Goal: Communication & Community: Answer question/provide support

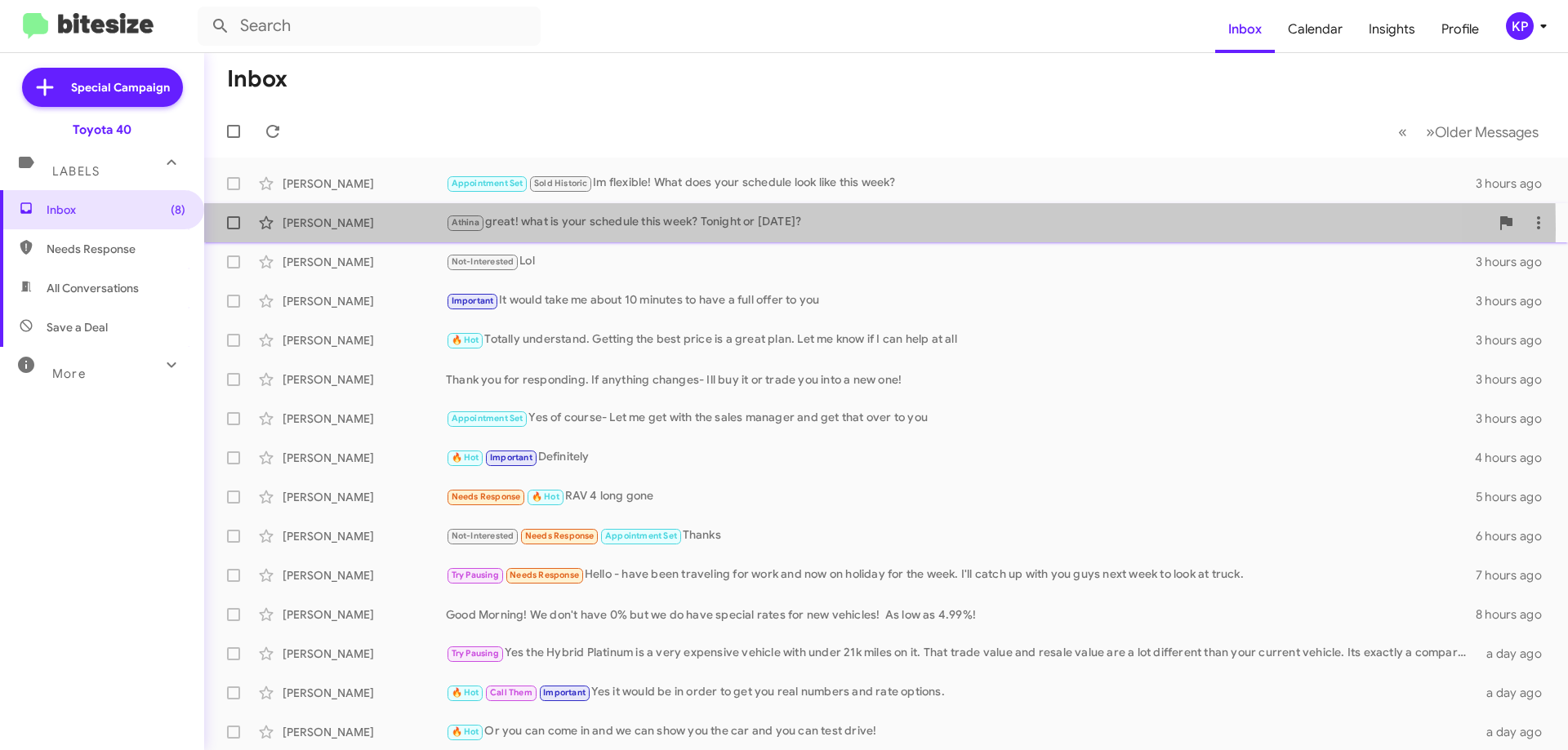
click at [575, 229] on div "Athina great! what is your schedule this week? Tonight or tomorrow?" at bounding box center [967, 223] width 1043 height 19
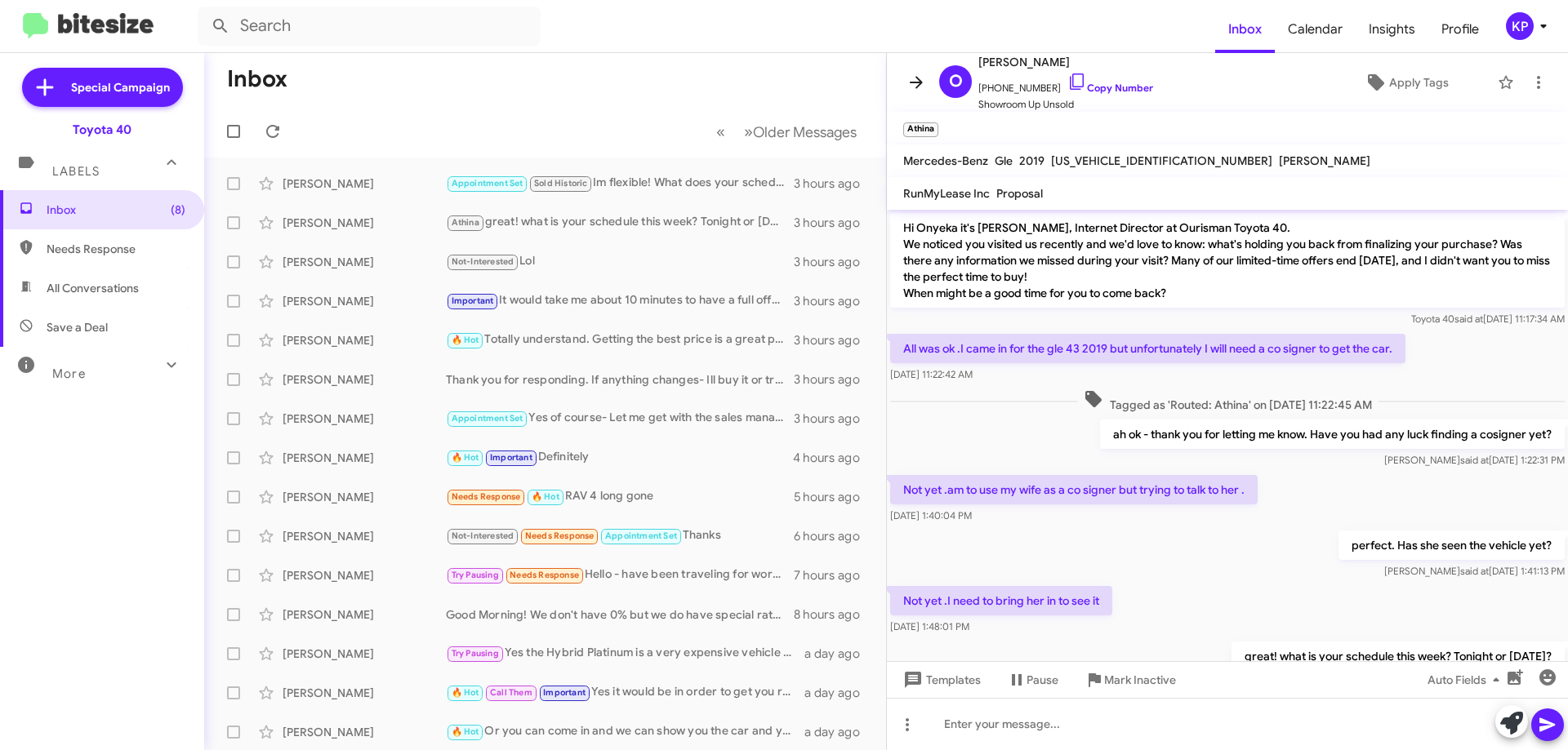
click at [913, 90] on icon at bounding box center [915, 82] width 19 height 19
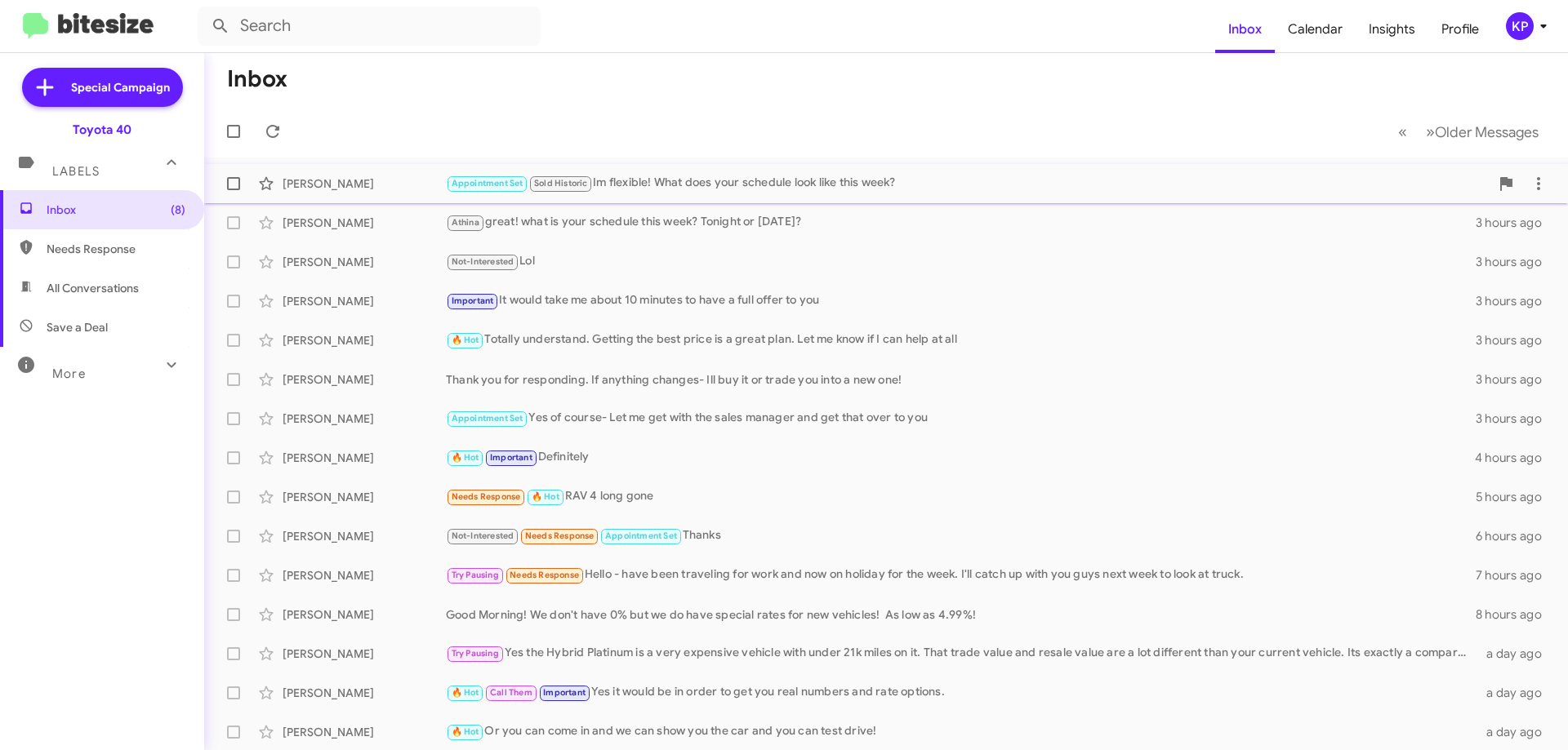
click at [825, 183] on div "Appointment Set Sold Historic Im flexible! What does your schedule look like th…" at bounding box center [967, 183] width 1043 height 19
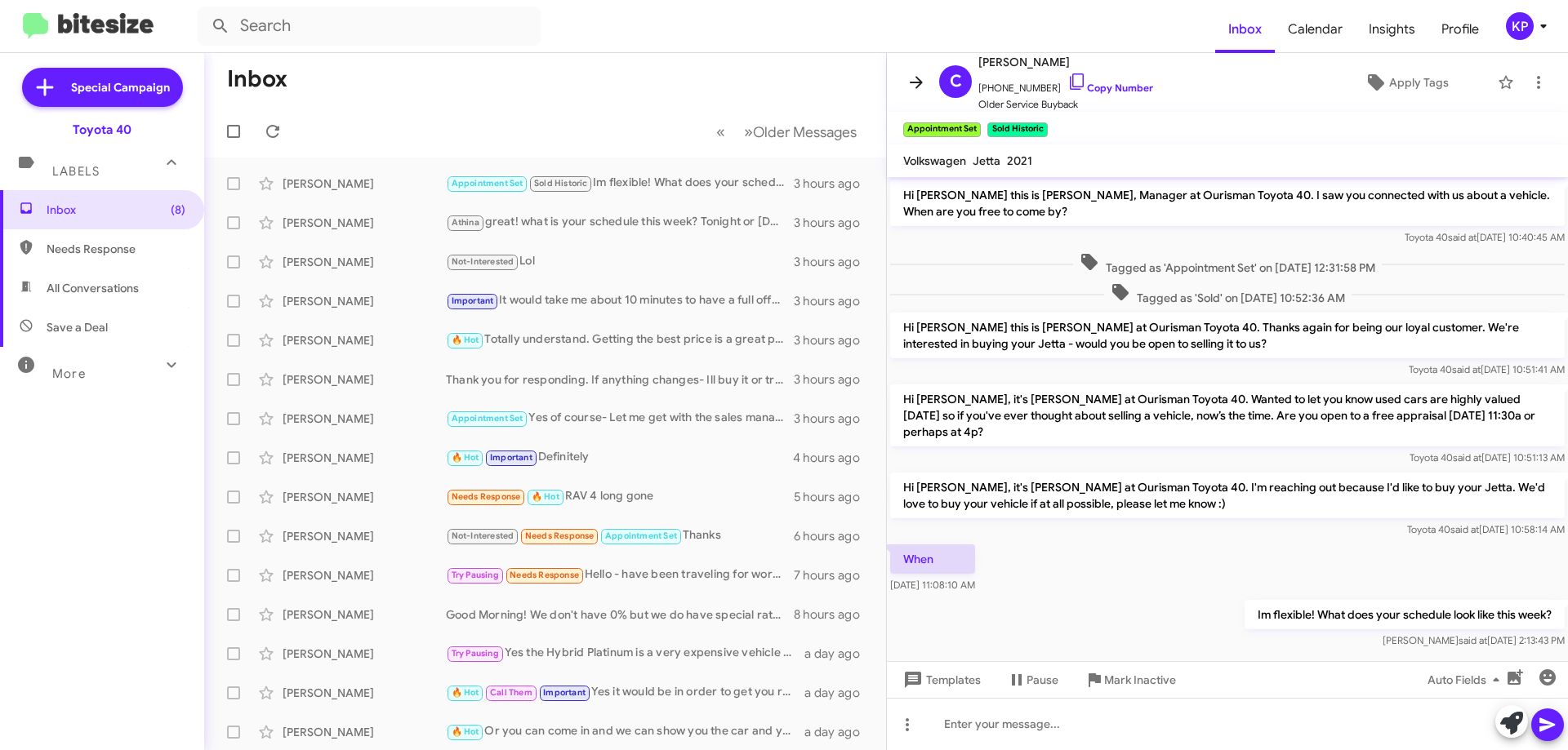
click at [919, 84] on icon at bounding box center [916, 82] width 13 height 12
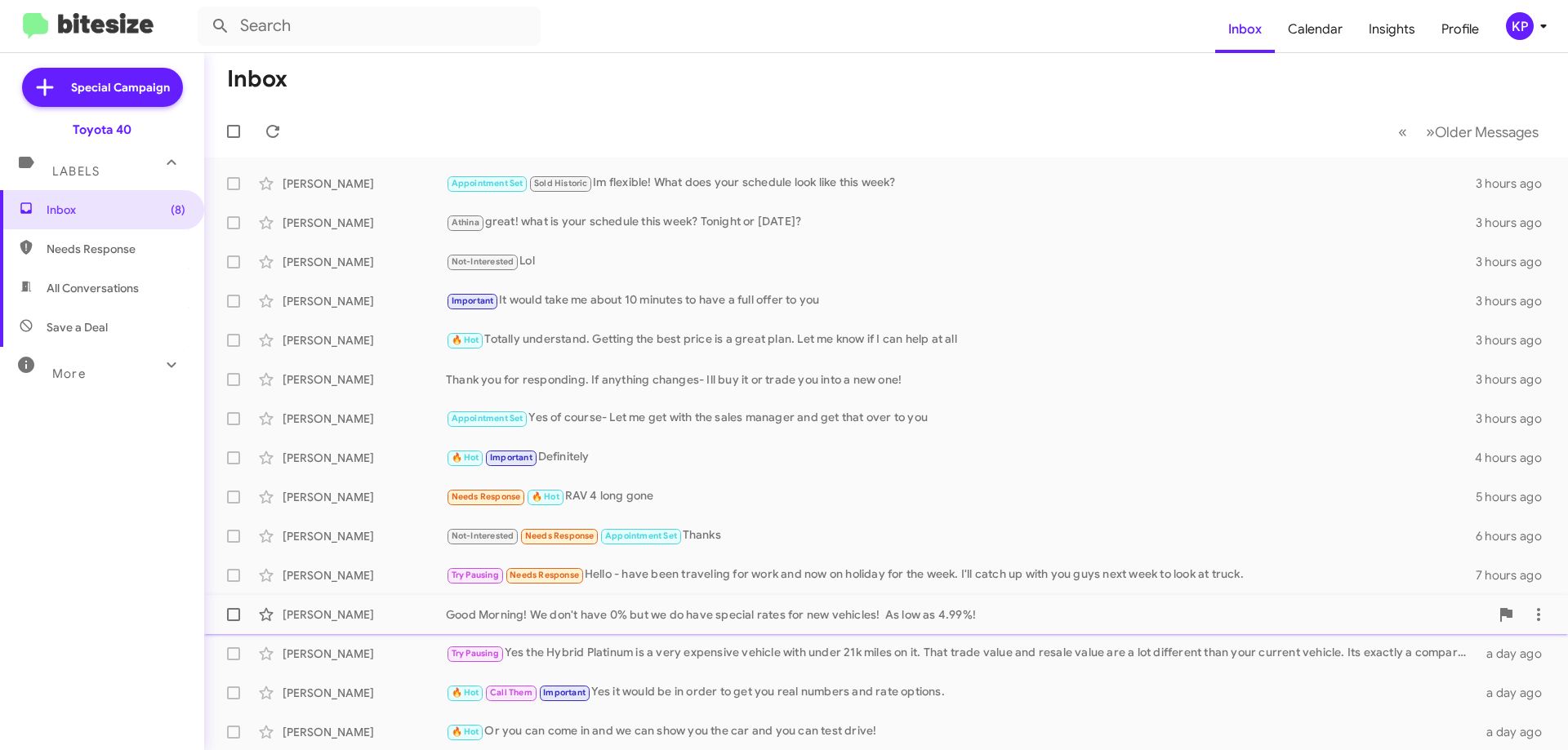
click at [574, 617] on div "Good Morning! We don't have 0% but we do have special rates for new vehicles! A…" at bounding box center [967, 614] width 1043 height 16
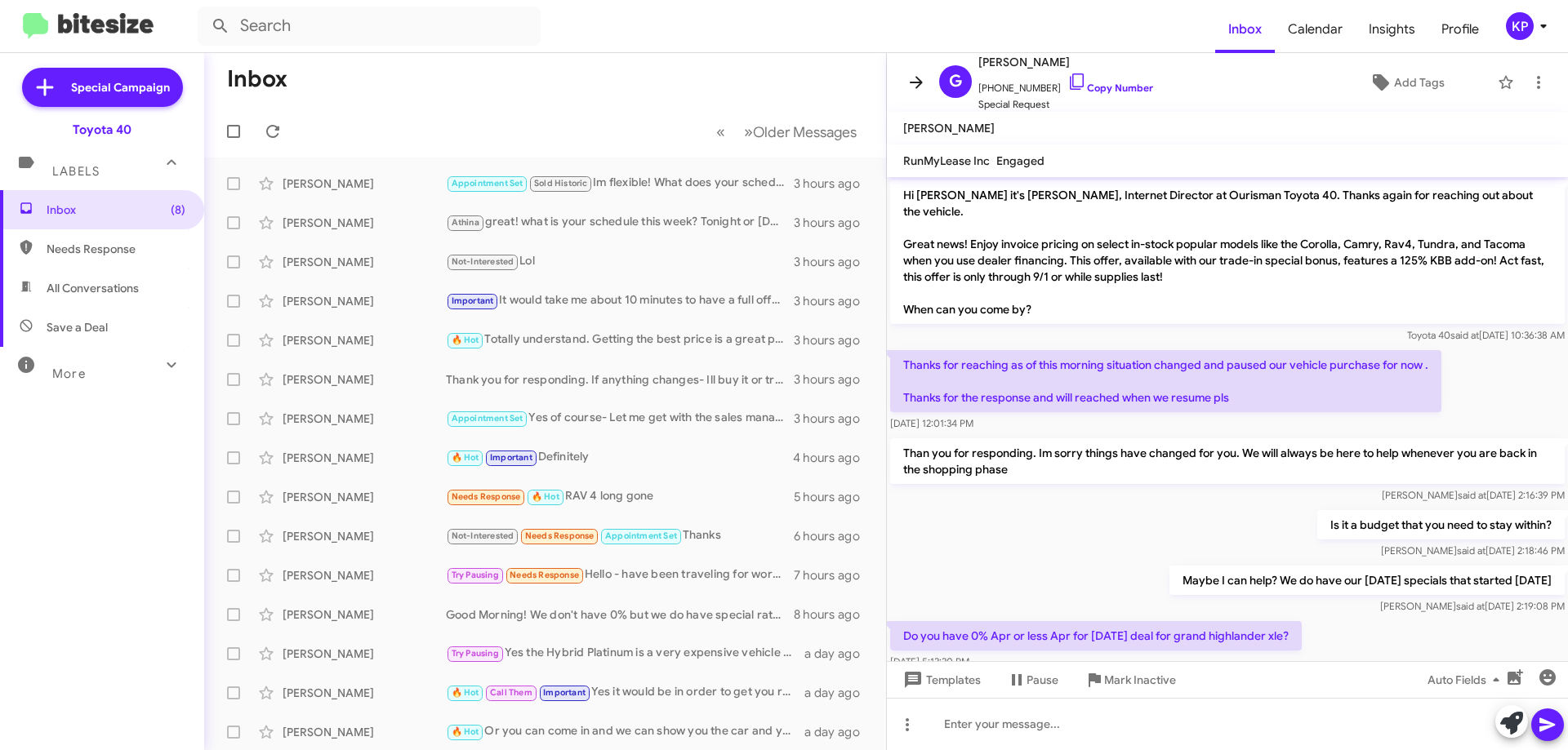
click at [911, 78] on icon at bounding box center [915, 82] width 19 height 19
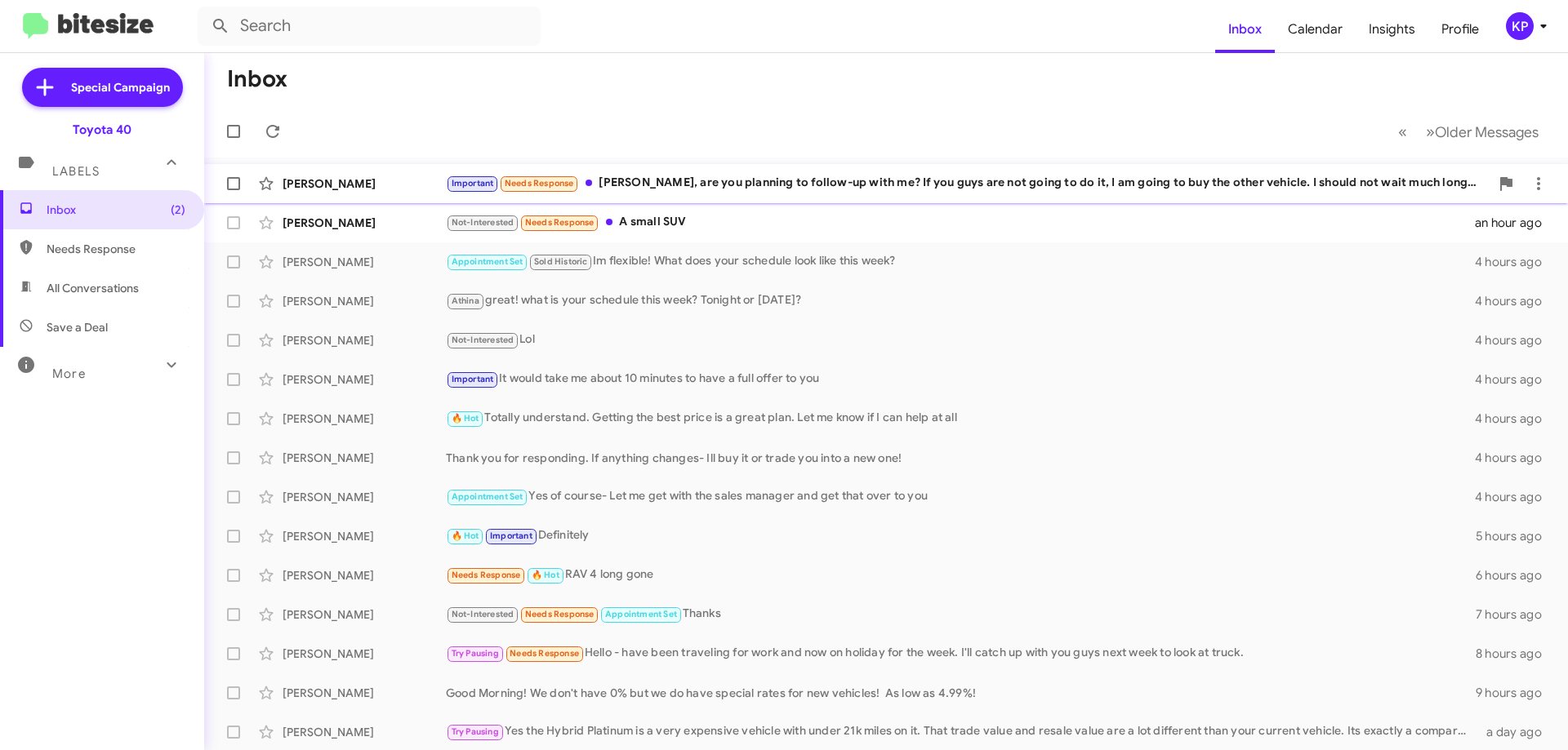
click at [692, 183] on div "Important Needs Response [PERSON_NAME], are you planning to follow-up with me? …" at bounding box center [967, 183] width 1043 height 19
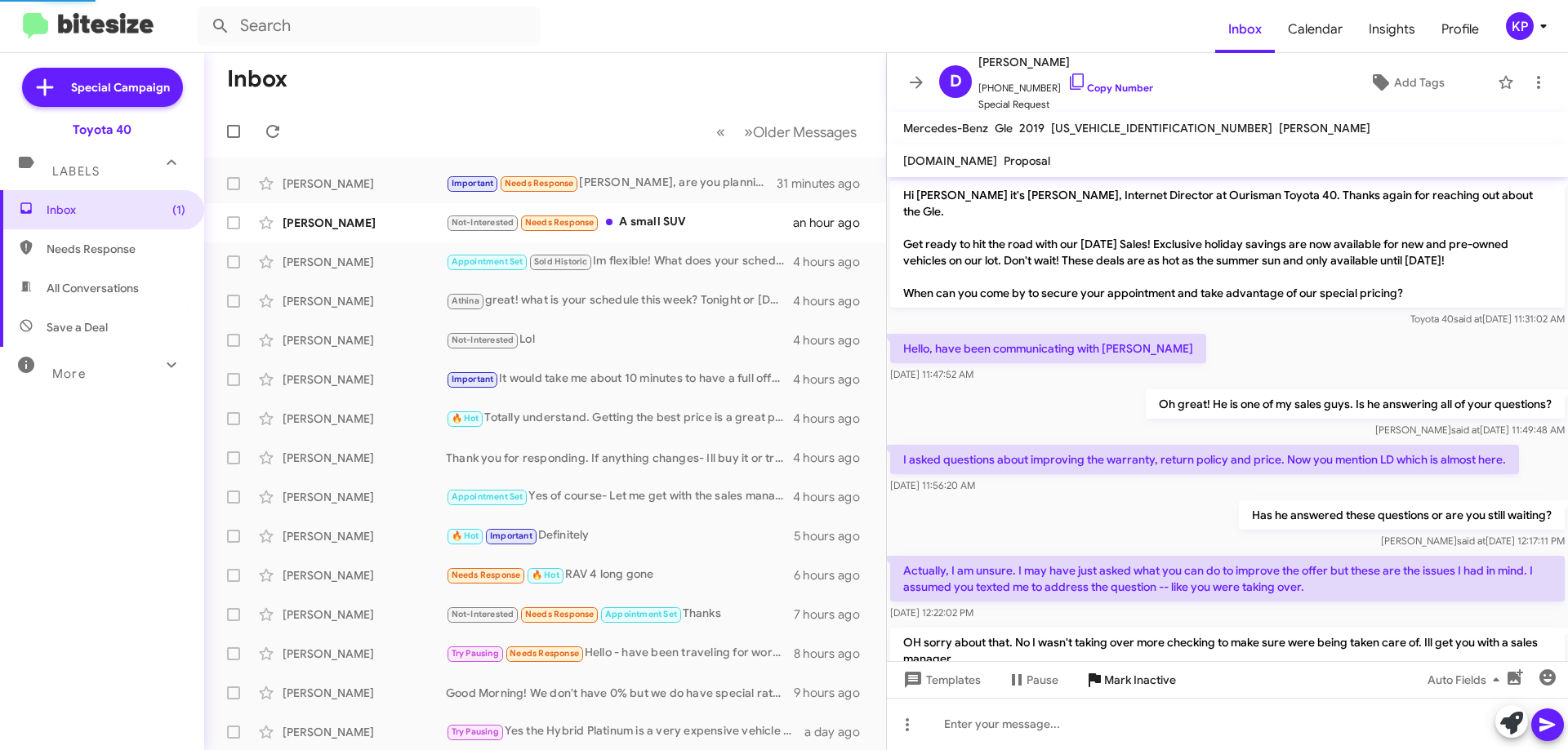
scroll to position [123, 0]
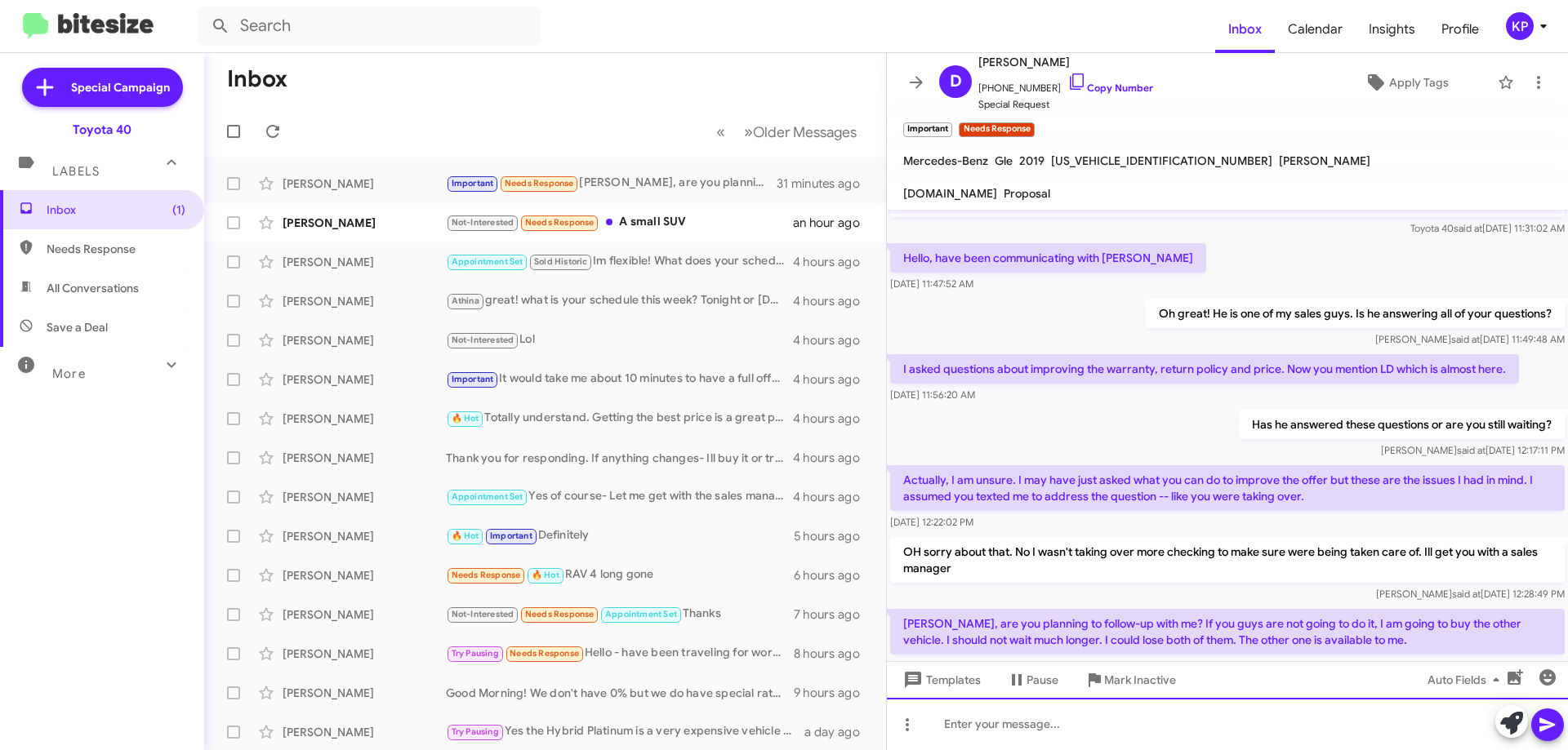
click at [1172, 723] on div at bounding box center [1227, 723] width 681 height 52
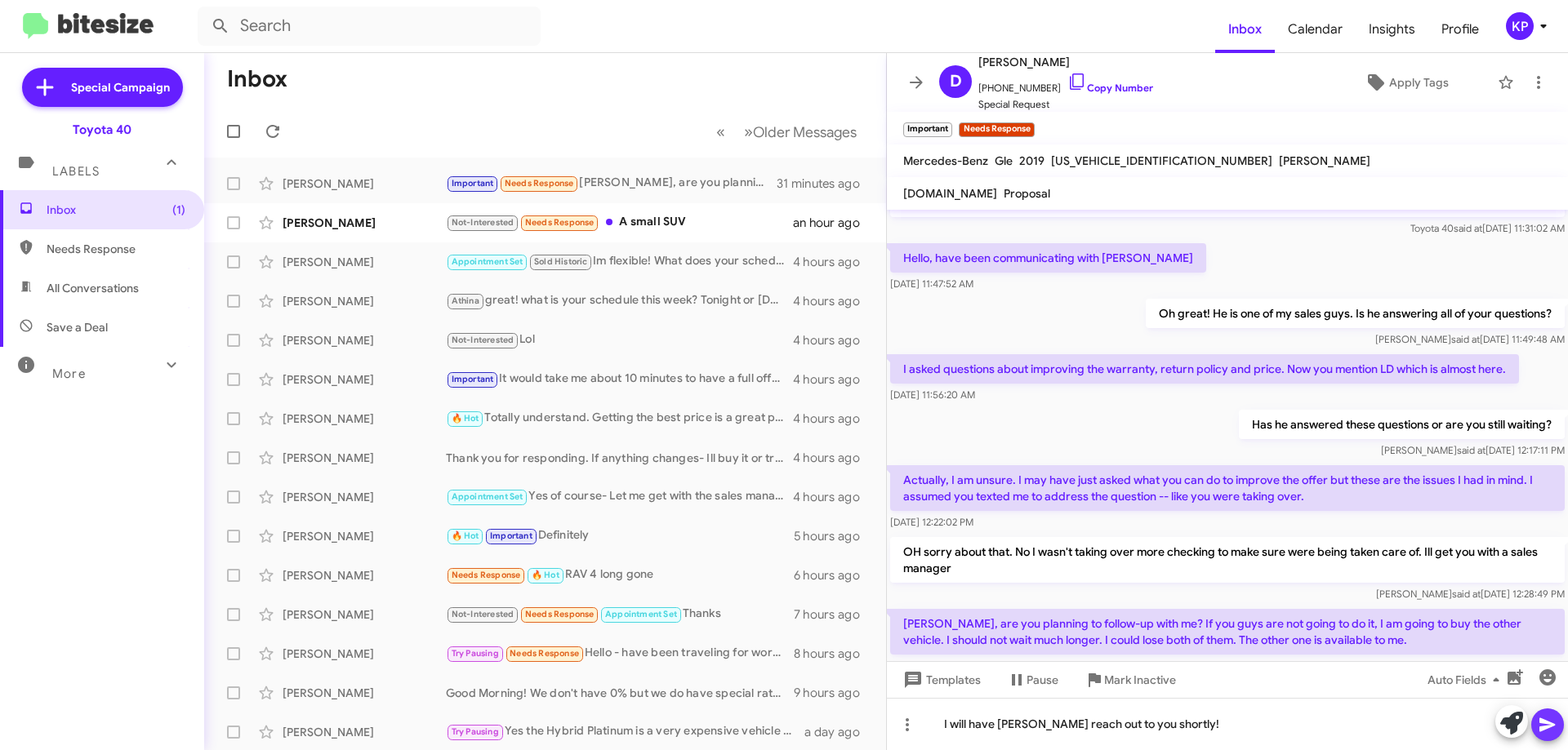
click at [1551, 725] on icon at bounding box center [1547, 724] width 19 height 19
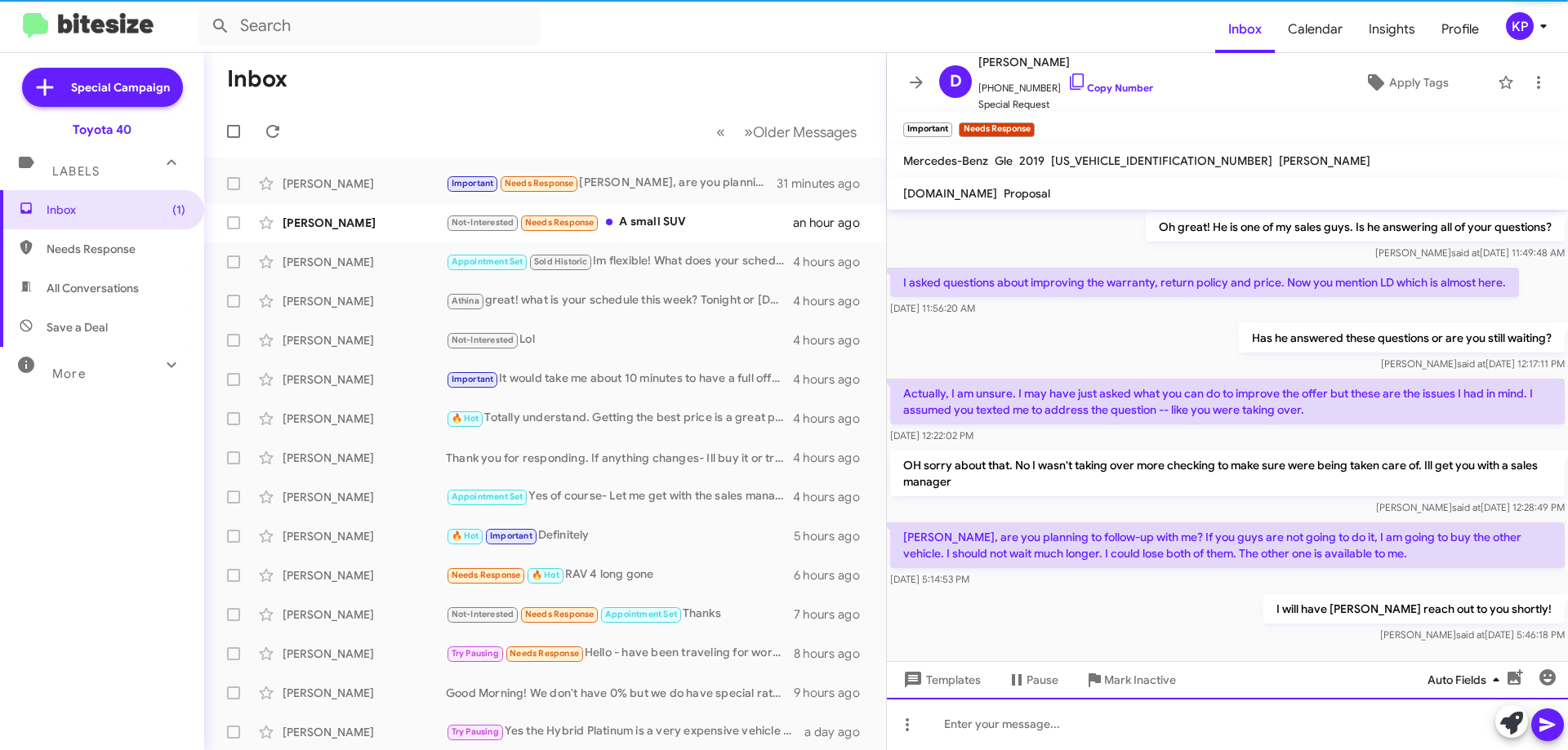
scroll to position [216, 0]
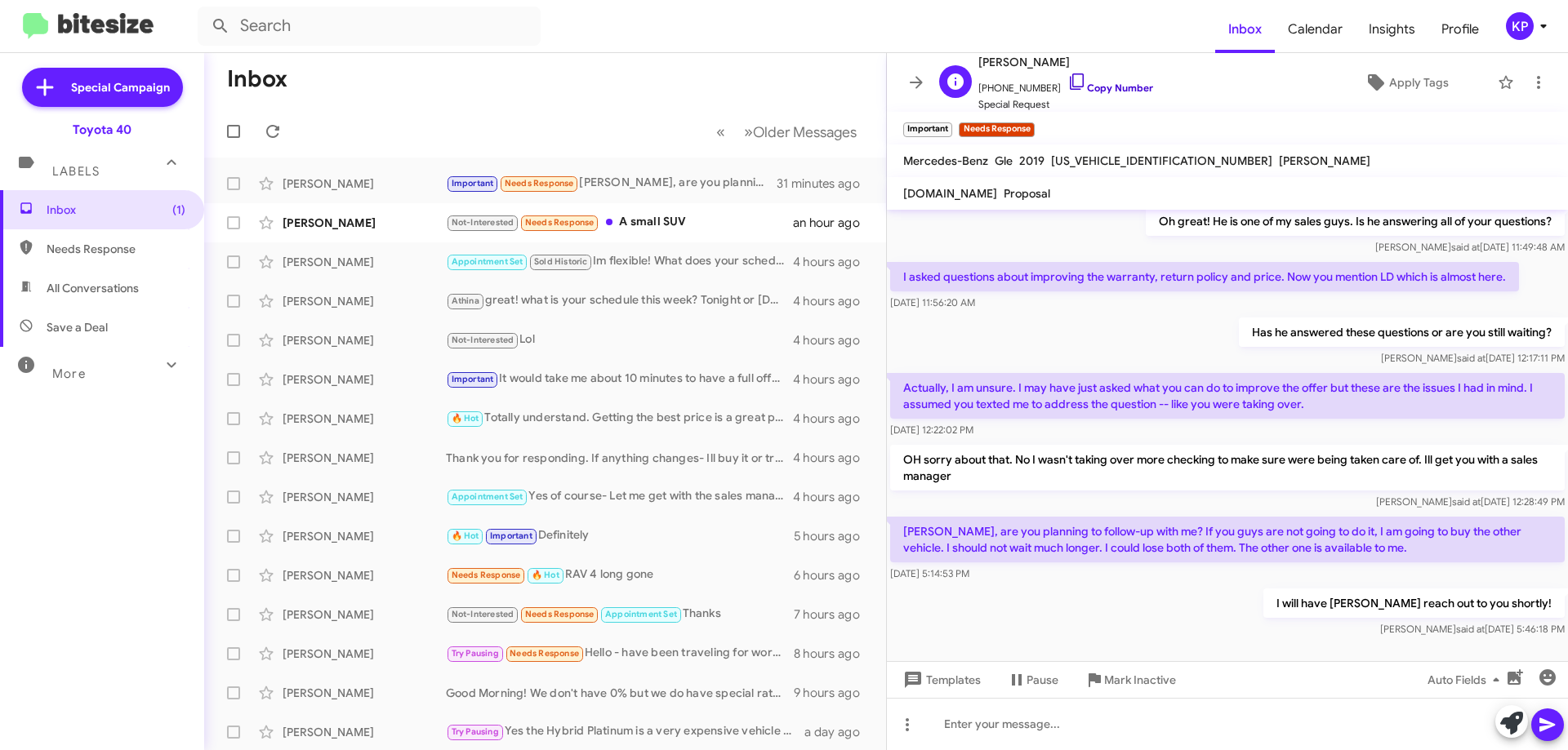
click at [1090, 91] on link "Copy Number" at bounding box center [1109, 87] width 85 height 12
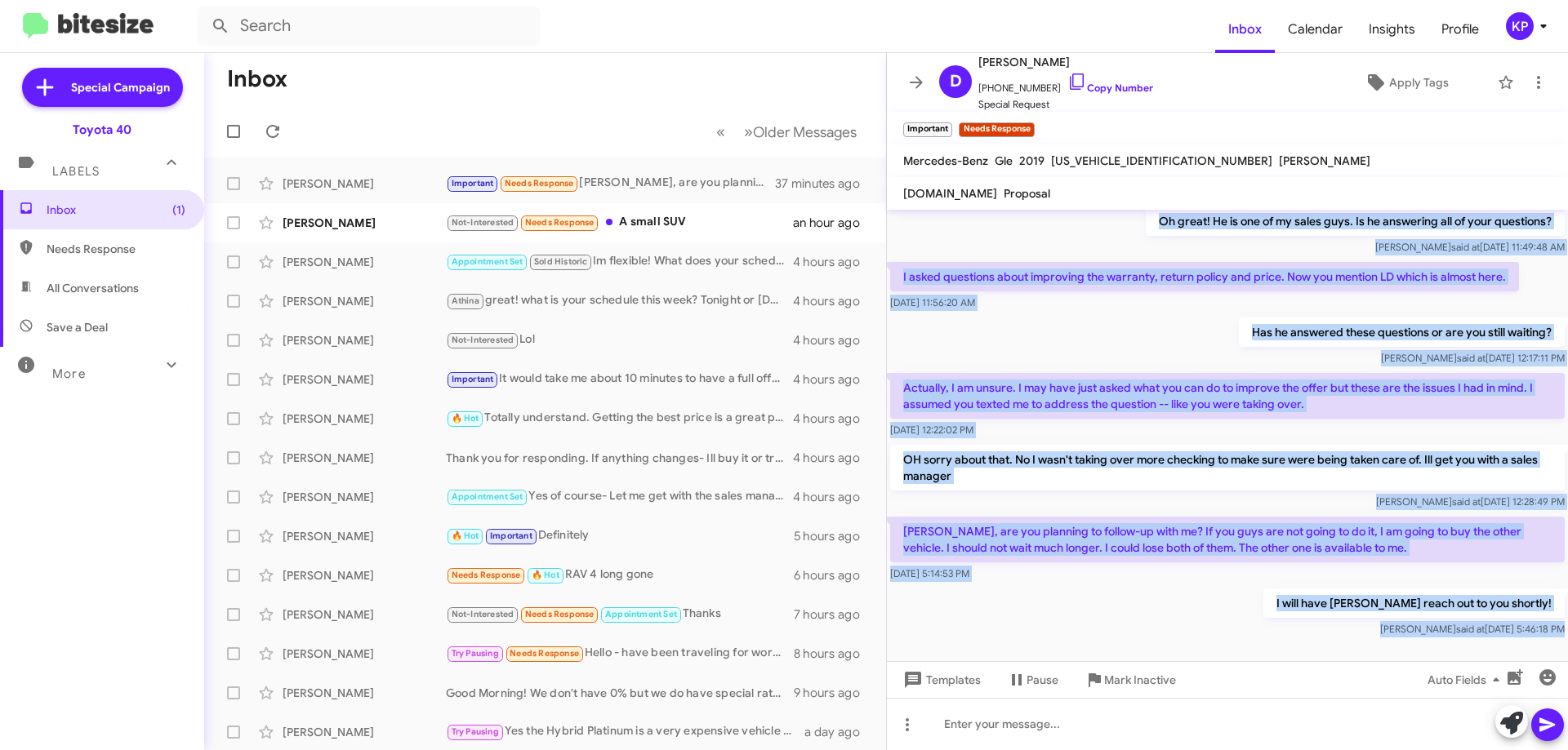
drag, startPoint x: 902, startPoint y: 340, endPoint x: 1365, endPoint y: 644, distance: 553.9
click at [1365, 644] on cdk-virtual-scroll-viewport "Hi [PERSON_NAME] it's [PERSON_NAME], Internet Director at Ourisman Toyota 40. T…" at bounding box center [1227, 435] width 681 height 452
copy div "Toyota 40 said at [DATE] 11:31:02 AM Hello, have been communicating with [PERSO…"
click at [1210, 586] on div "I will have [PERSON_NAME] reach out to you shortly! [PERSON_NAME] said at [DATE…" at bounding box center [1227, 613] width 681 height 56
click at [1208, 586] on div "I will have [PERSON_NAME] reach out to you shortly! [PERSON_NAME] said at [DATE…" at bounding box center [1227, 613] width 681 height 56
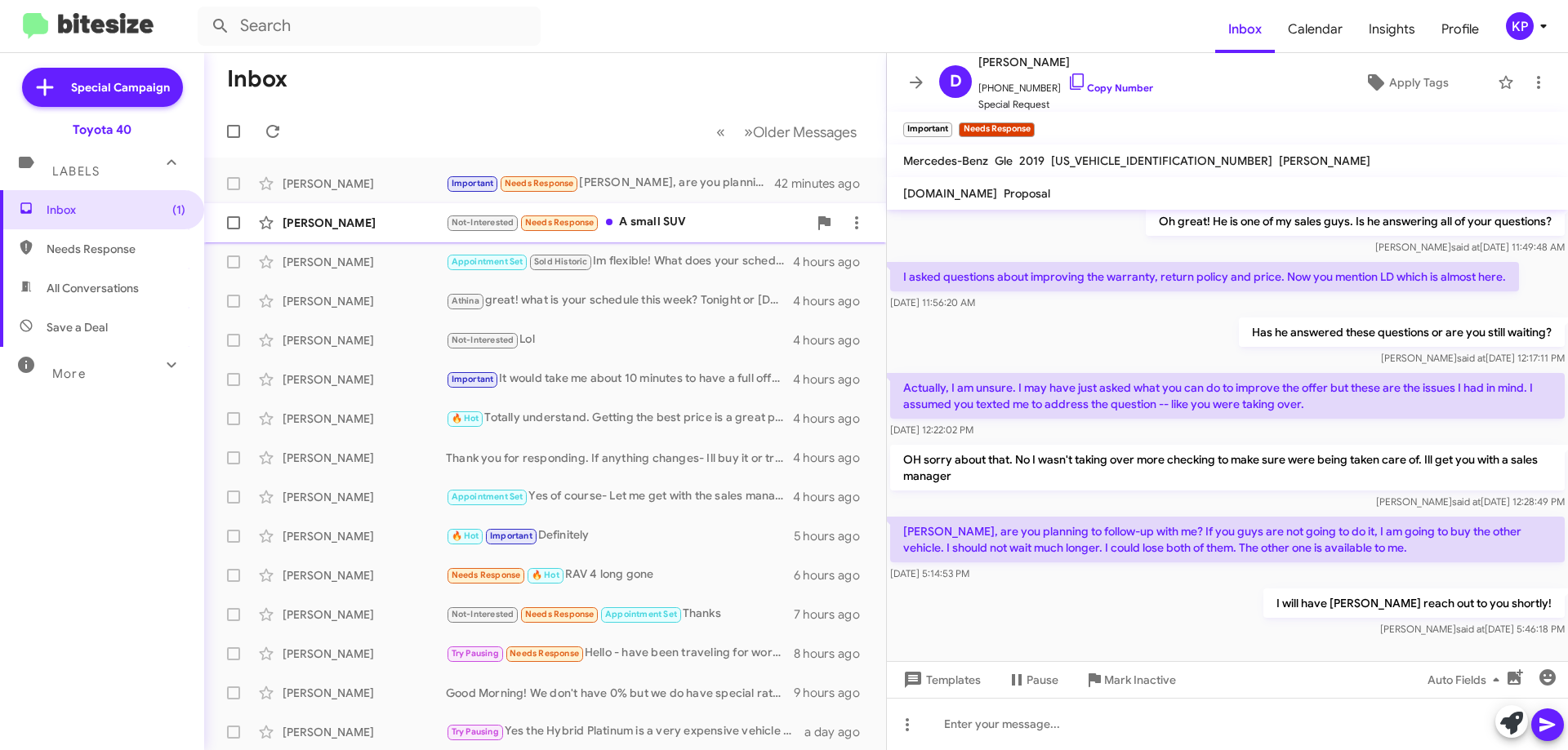
click at [416, 226] on div "[PERSON_NAME]" at bounding box center [364, 223] width 163 height 16
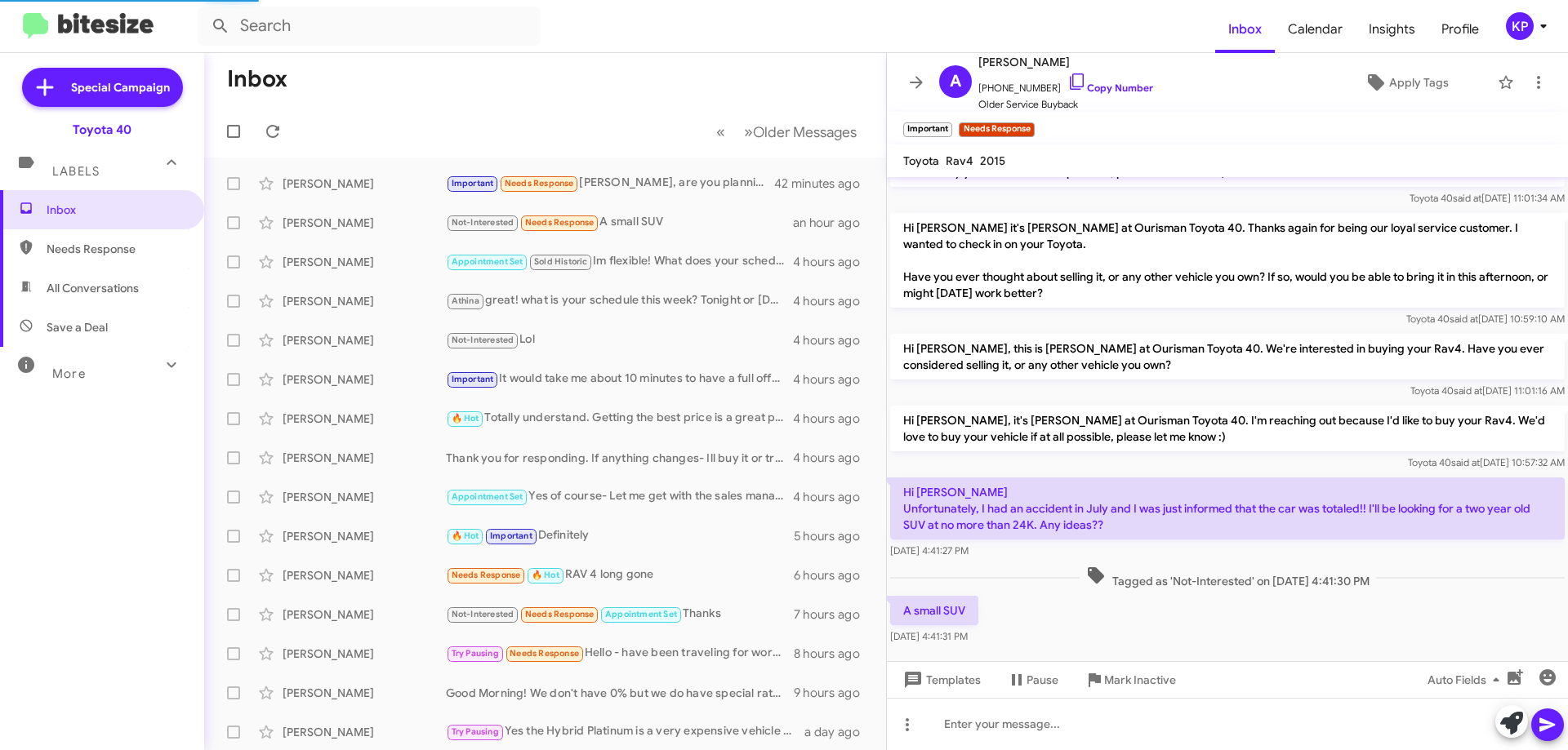
scroll to position [239, 0]
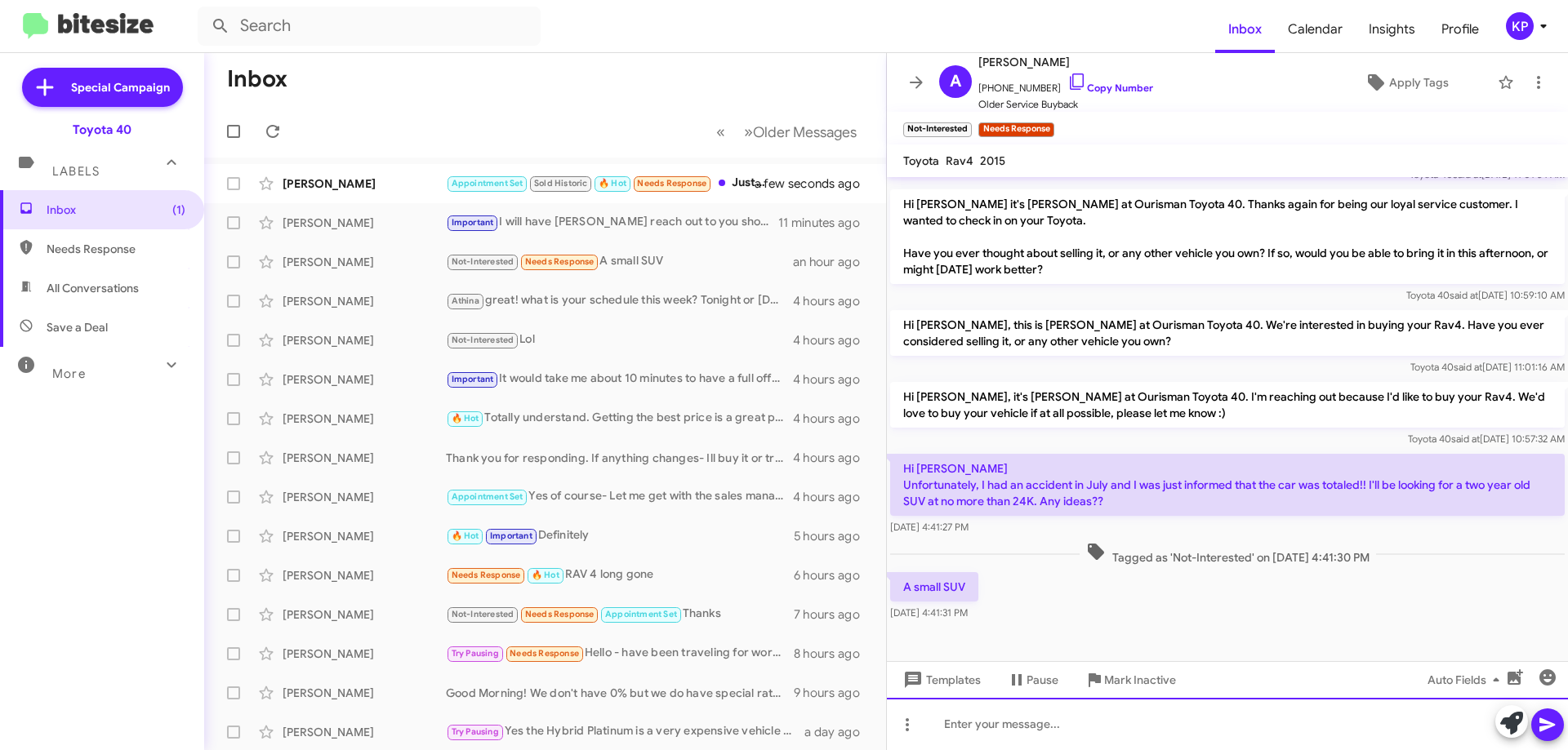
click at [1161, 720] on div at bounding box center [1227, 723] width 681 height 52
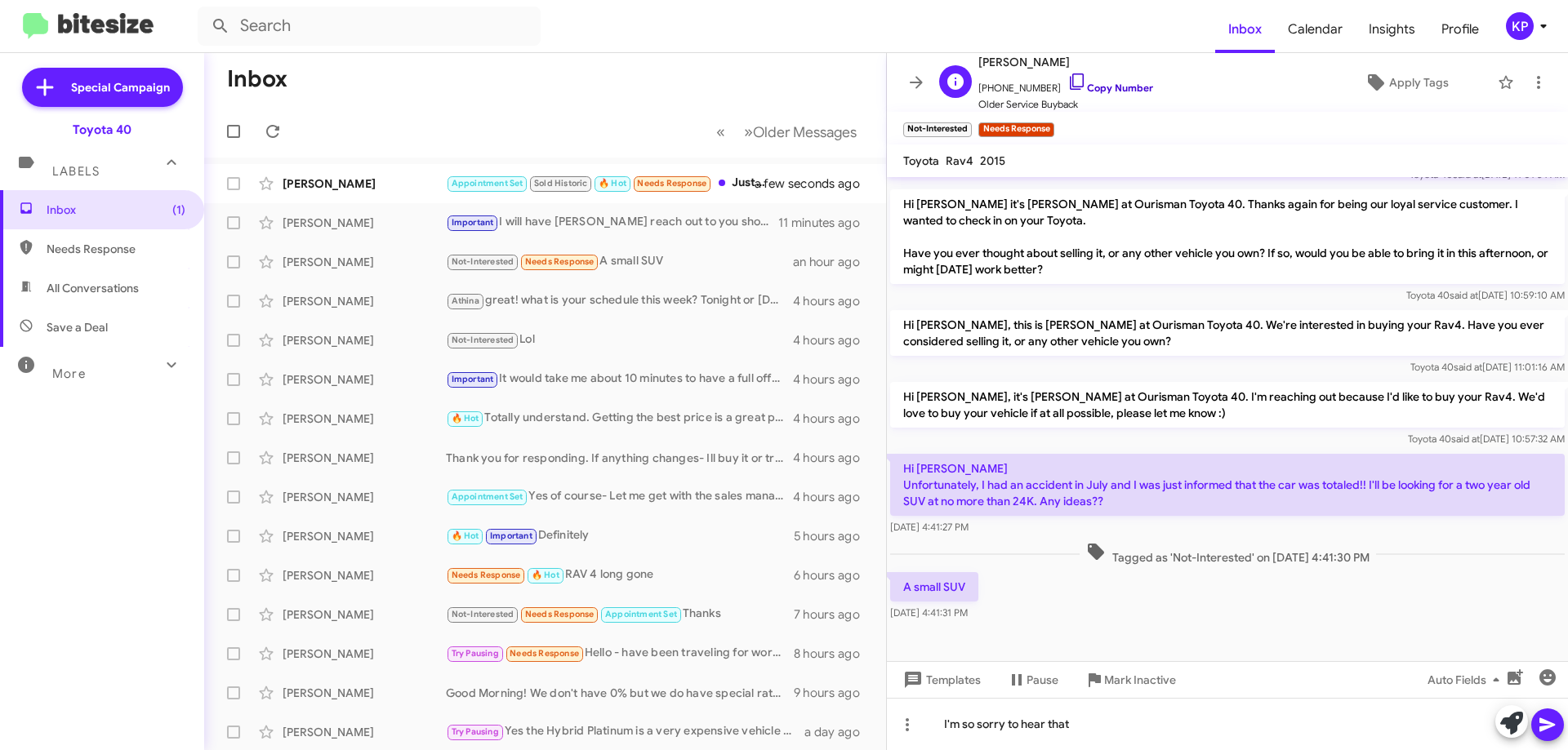
click at [1116, 82] on link "Copy Number" at bounding box center [1109, 87] width 85 height 12
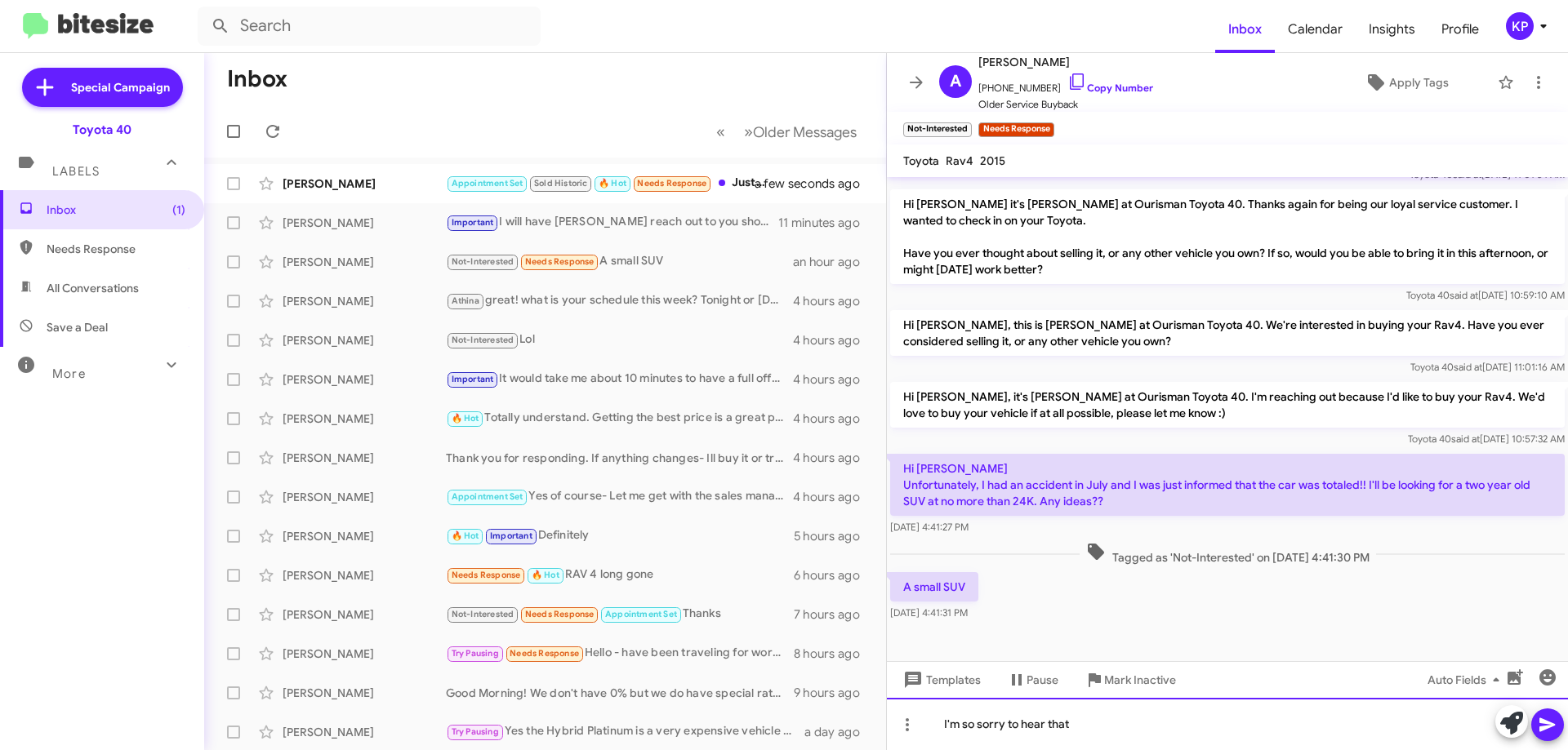
click at [1189, 713] on div "I'm so sorry to hear that" at bounding box center [1227, 723] width 681 height 52
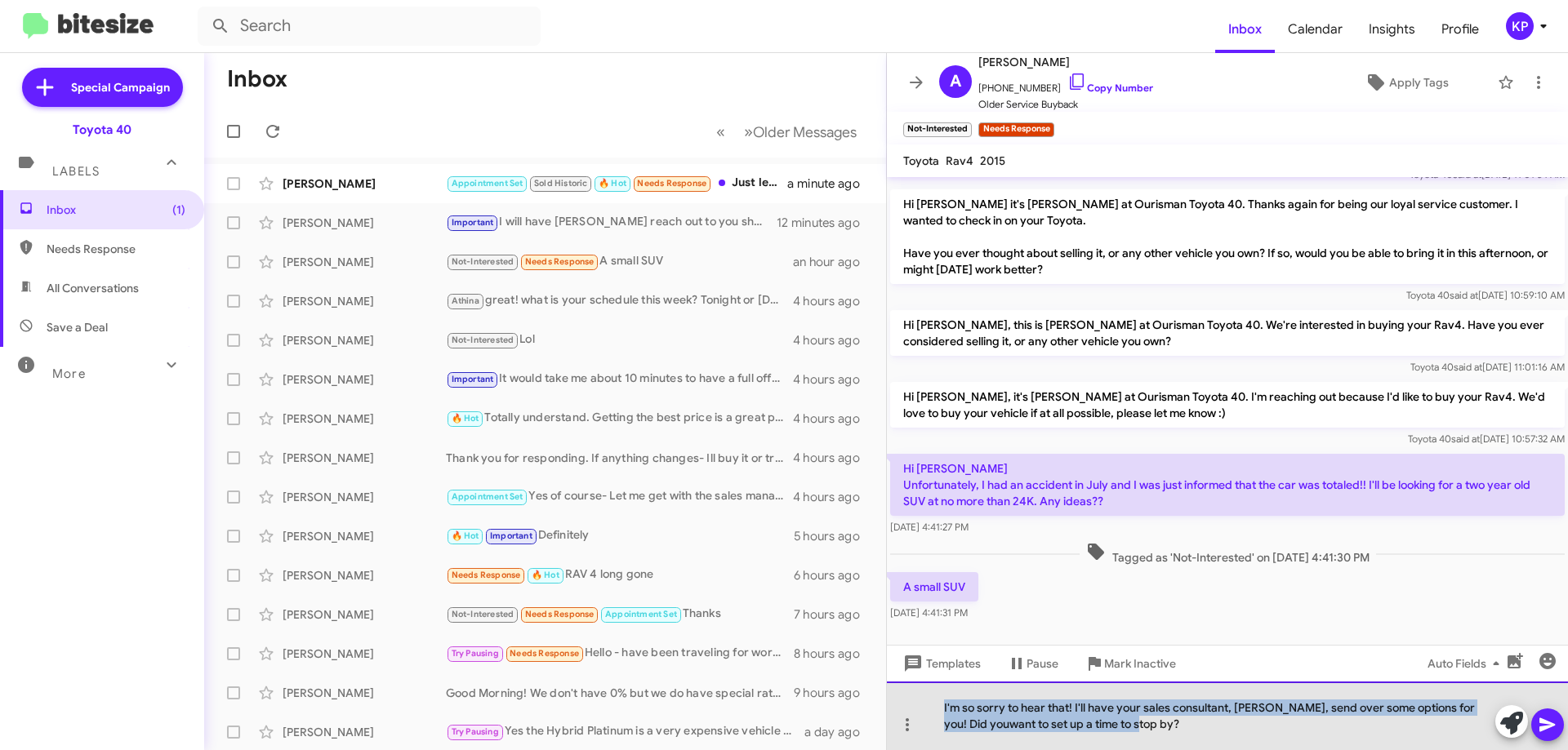
drag, startPoint x: 1158, startPoint y: 721, endPoint x: 936, endPoint y: 702, distance: 222.8
click at [897, 688] on div "I'm so sorry to hear that! I'll have your sales consultant, [PERSON_NAME], send…" at bounding box center [1227, 715] width 681 height 68
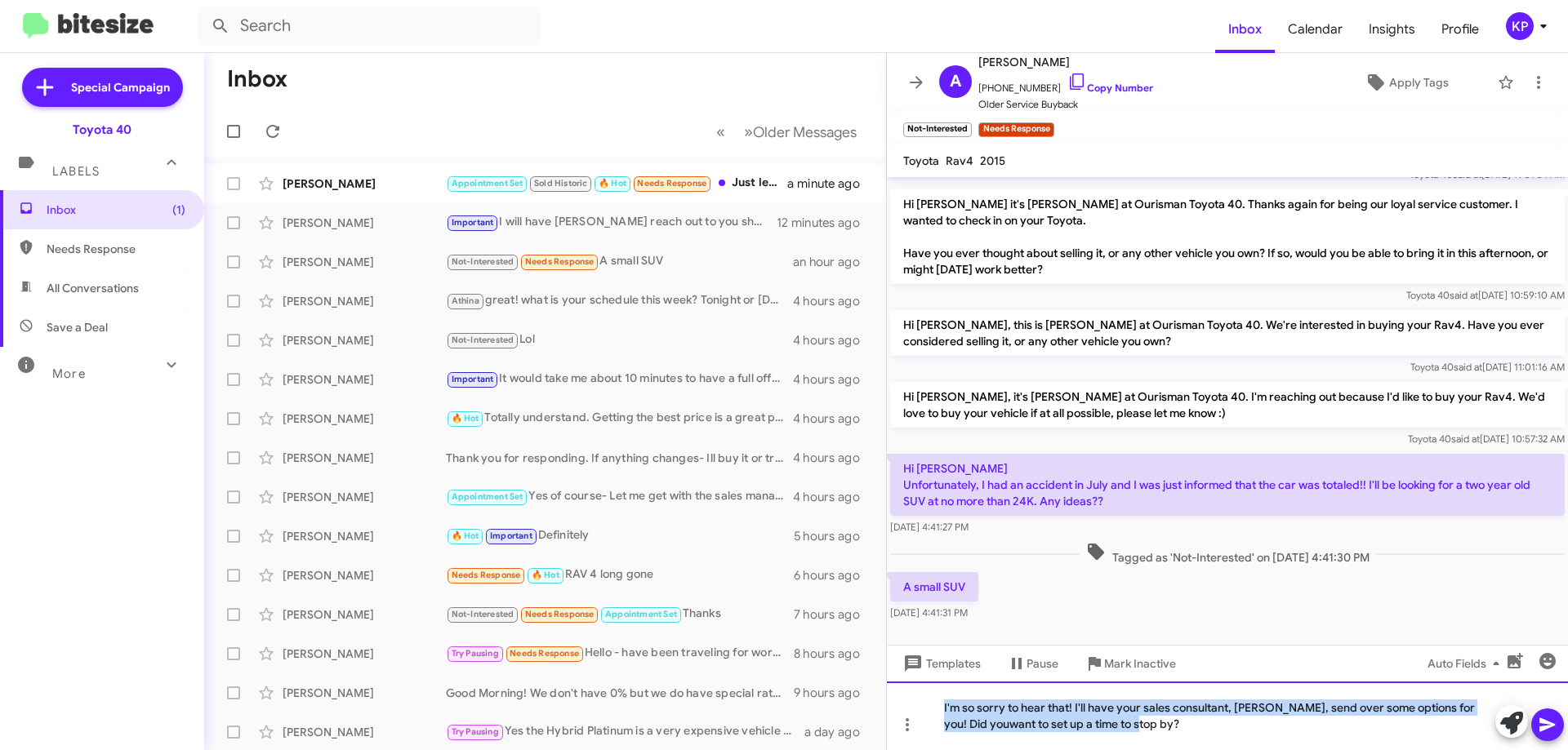
copy div "I'm so sorry to hear that! I'll have your sales consultant, [PERSON_NAME], send…"
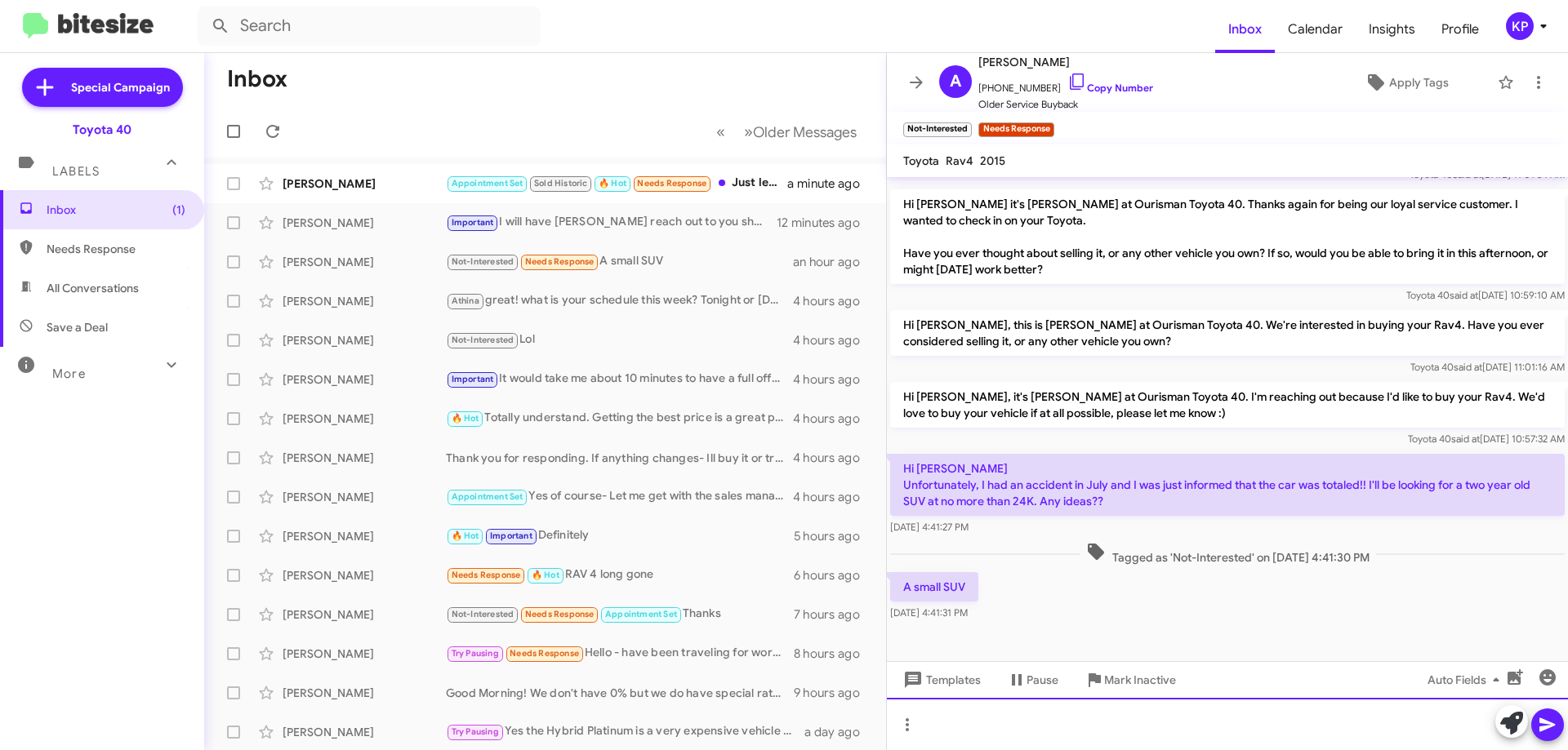
click at [975, 727] on div at bounding box center [1227, 723] width 681 height 52
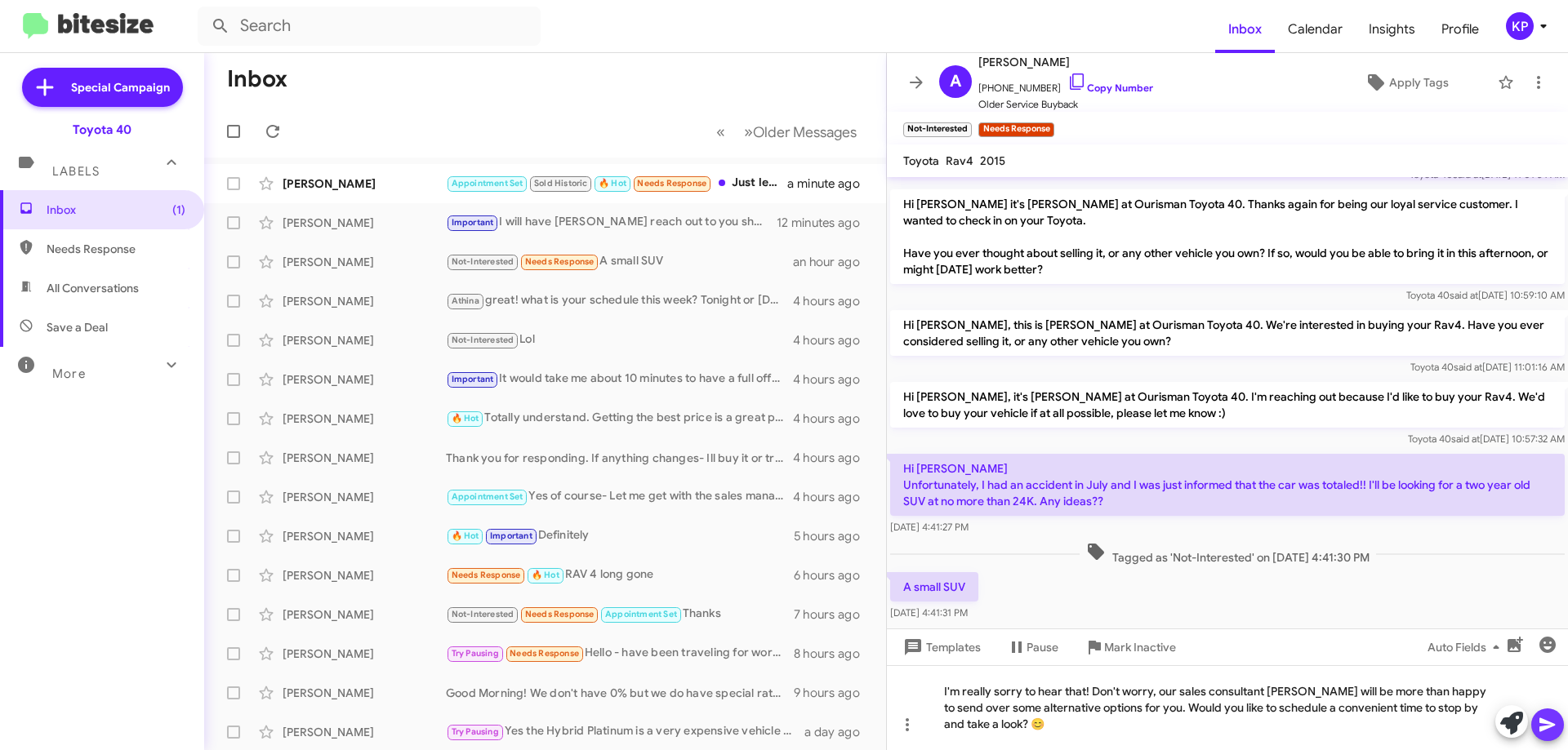
click at [1545, 720] on icon at bounding box center [1547, 725] width 15 height 13
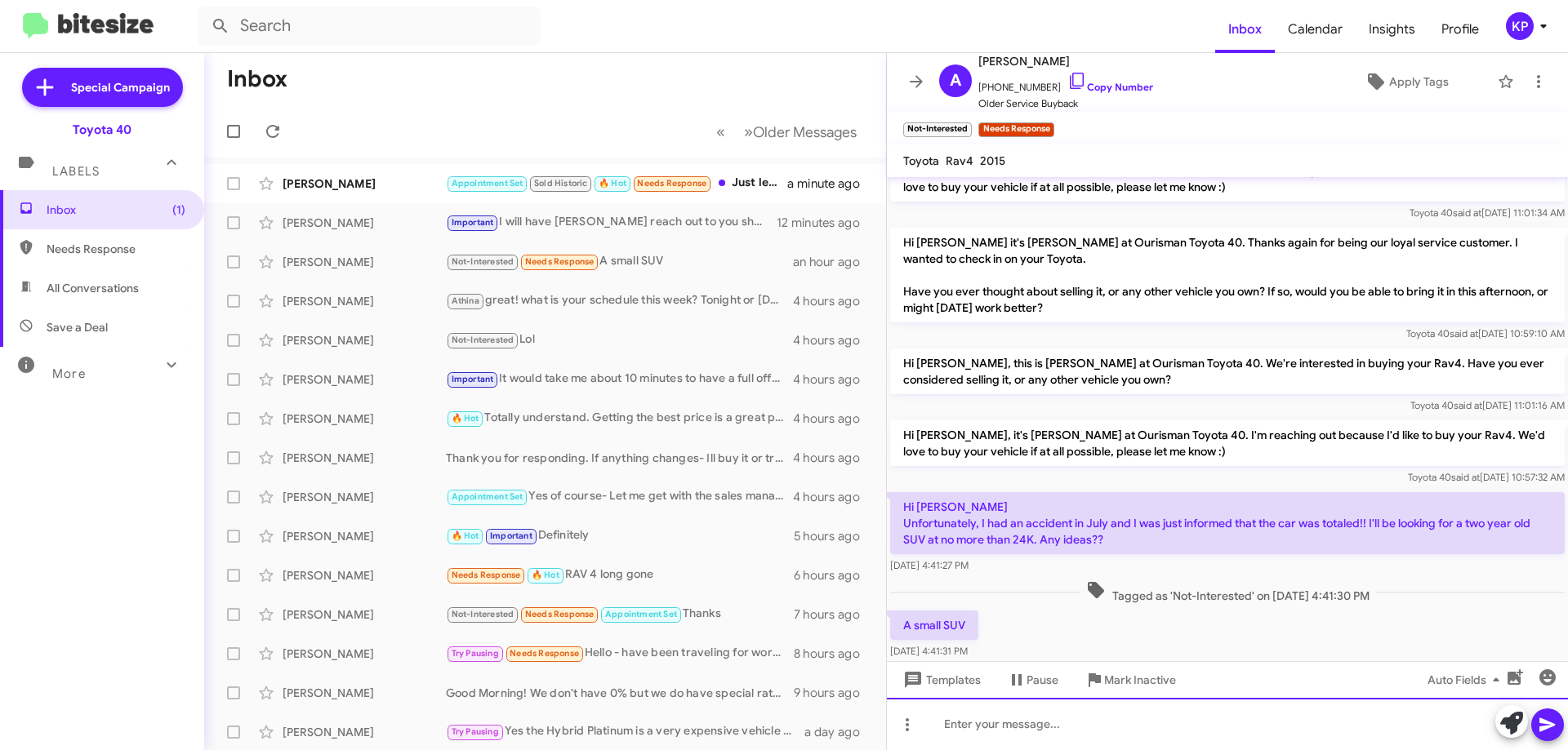
scroll to position [315, 0]
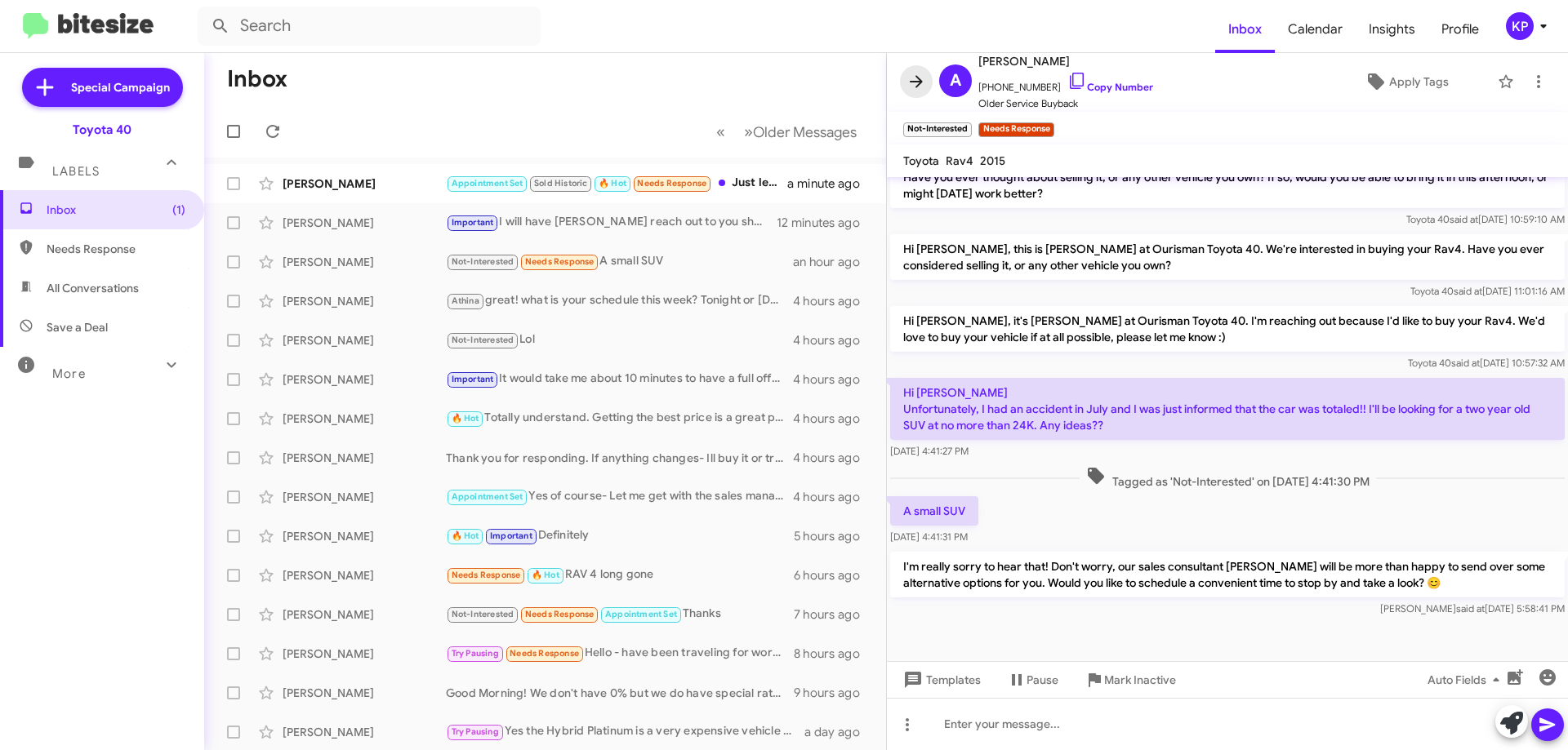
click at [915, 78] on icon at bounding box center [915, 82] width 19 height 19
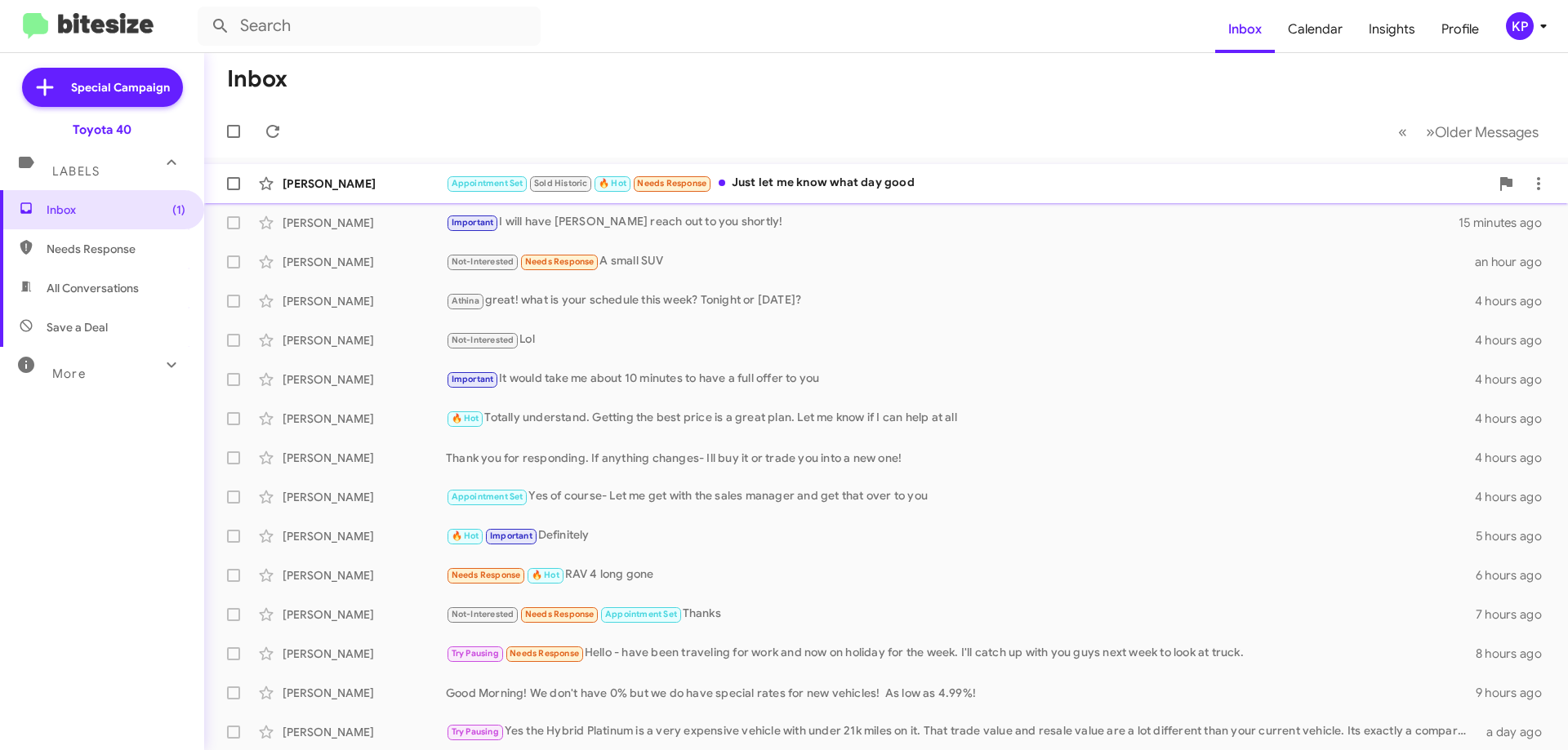
click at [970, 177] on div "Appointment Set Sold Historic 🔥 Hot Needs Response Just let me know what day go…" at bounding box center [967, 183] width 1043 height 19
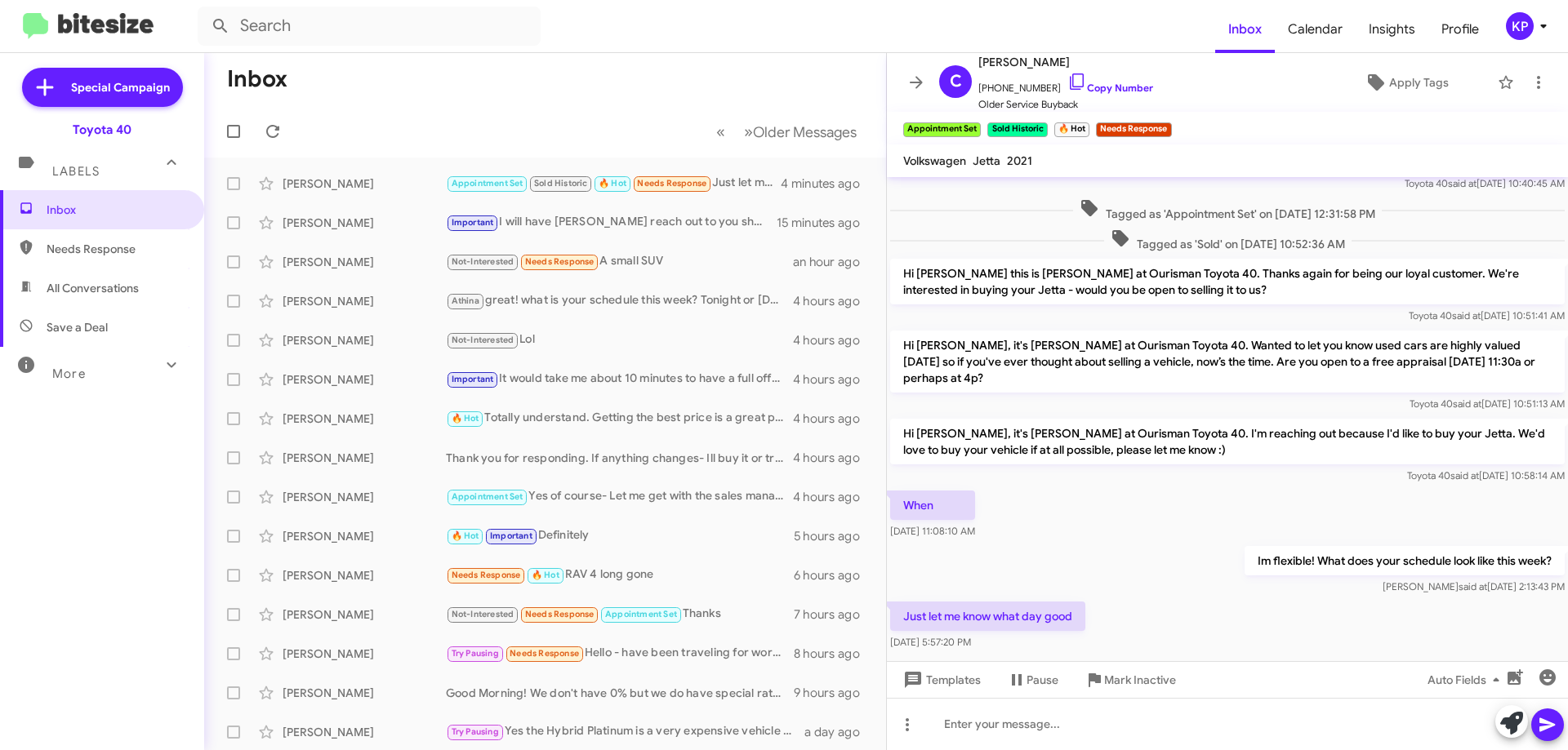
scroll to position [83, 0]
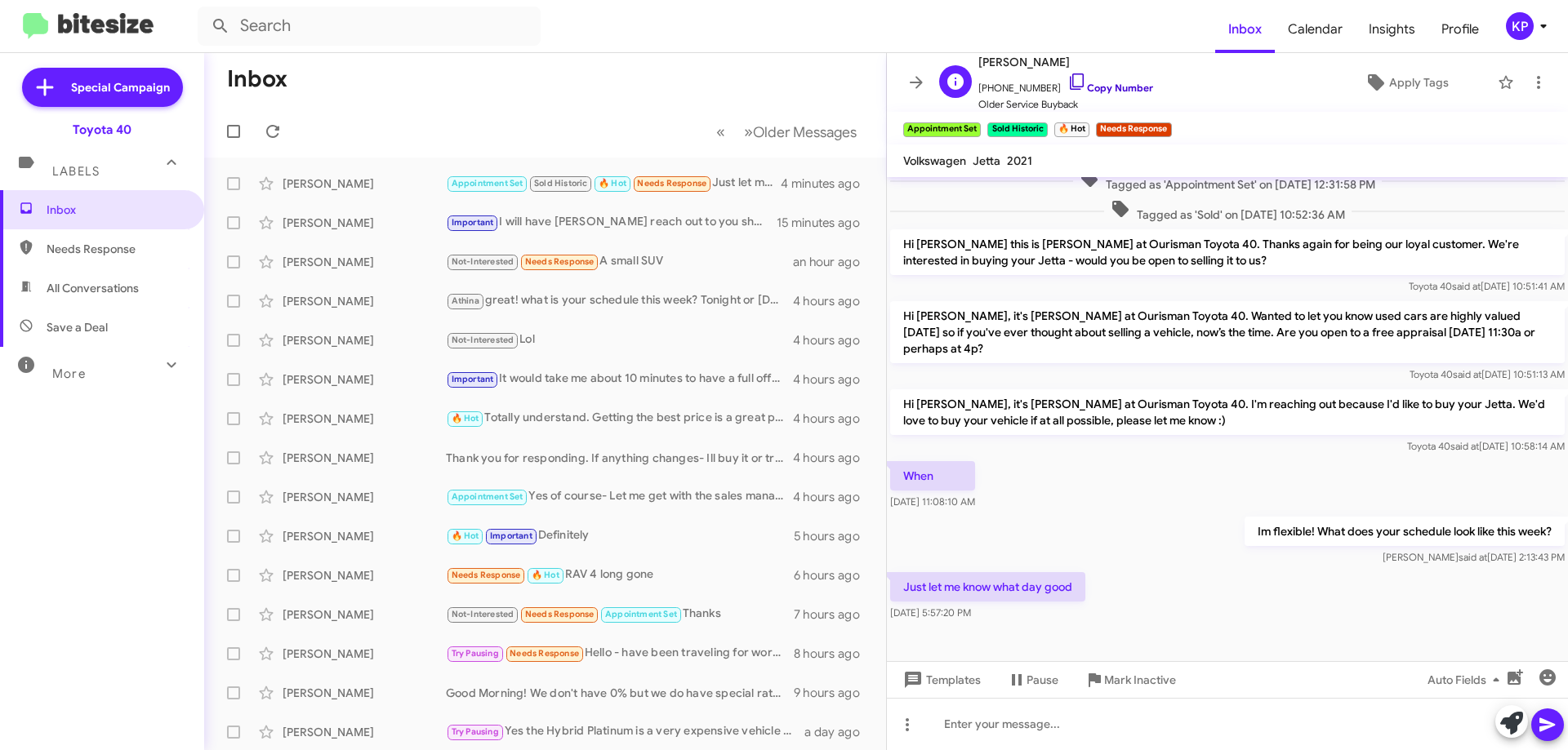
click at [1114, 84] on link "Copy Number" at bounding box center [1109, 87] width 85 height 12
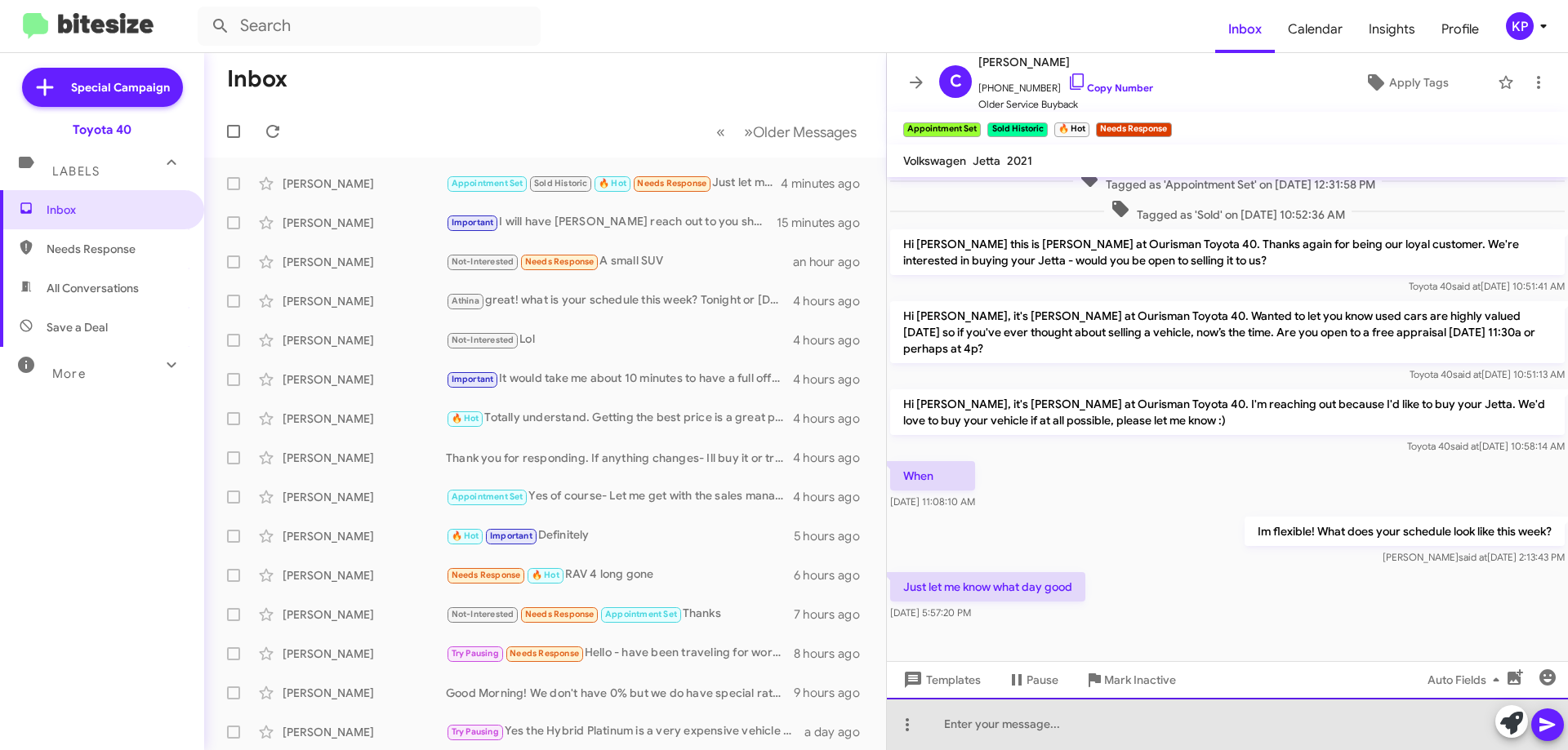
click at [1013, 736] on div at bounding box center [1227, 723] width 681 height 52
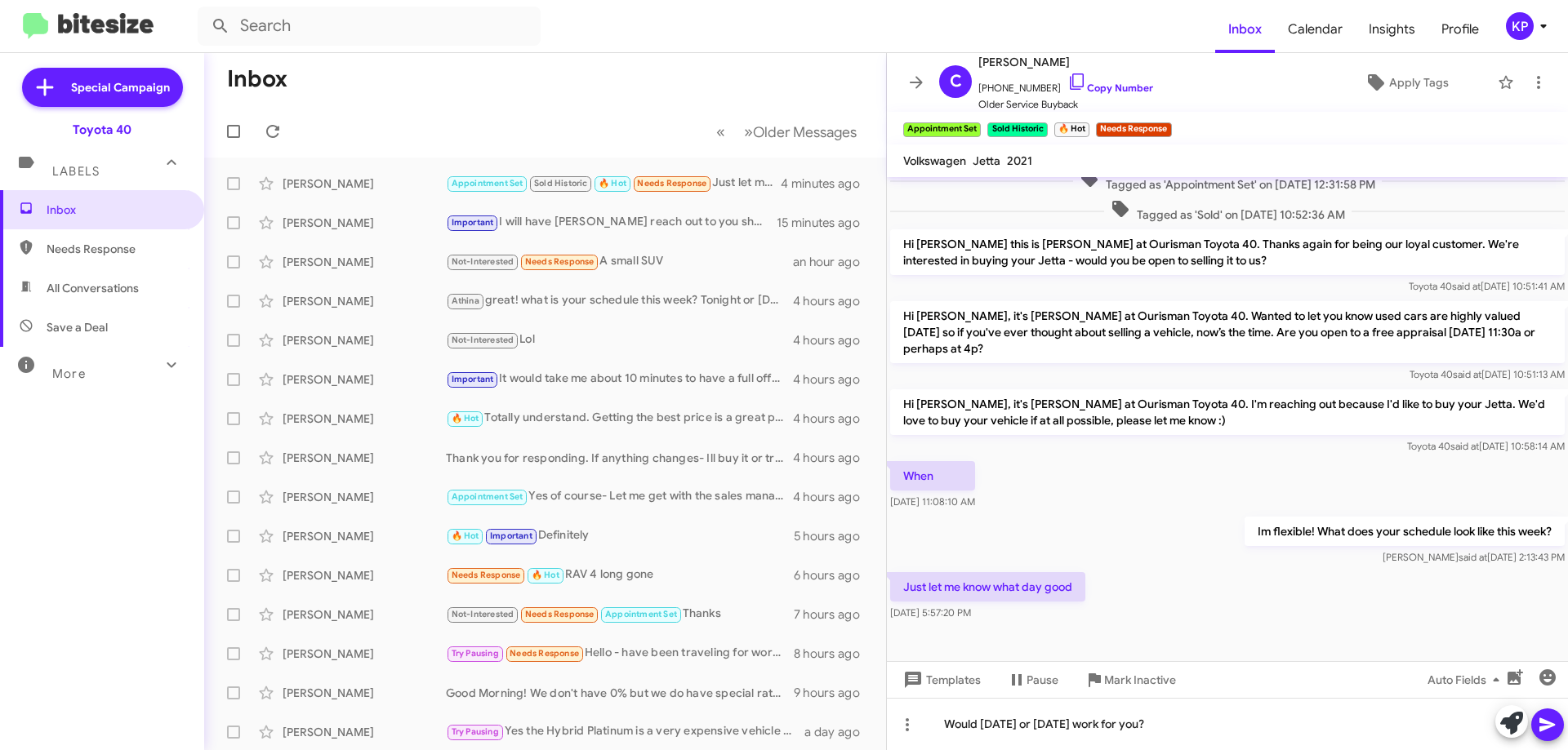
click at [1552, 725] on icon at bounding box center [1547, 725] width 15 height 13
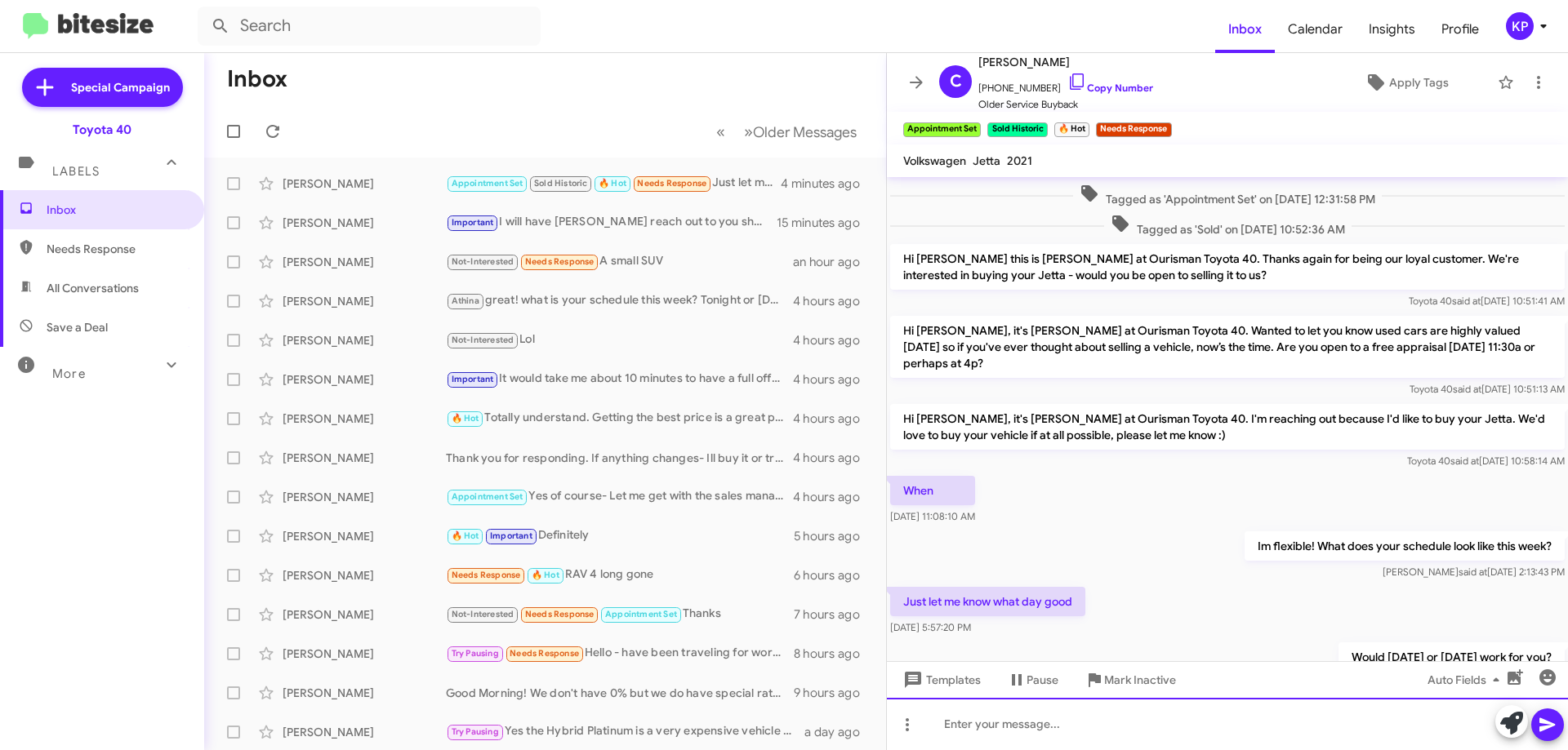
scroll to position [0, 0]
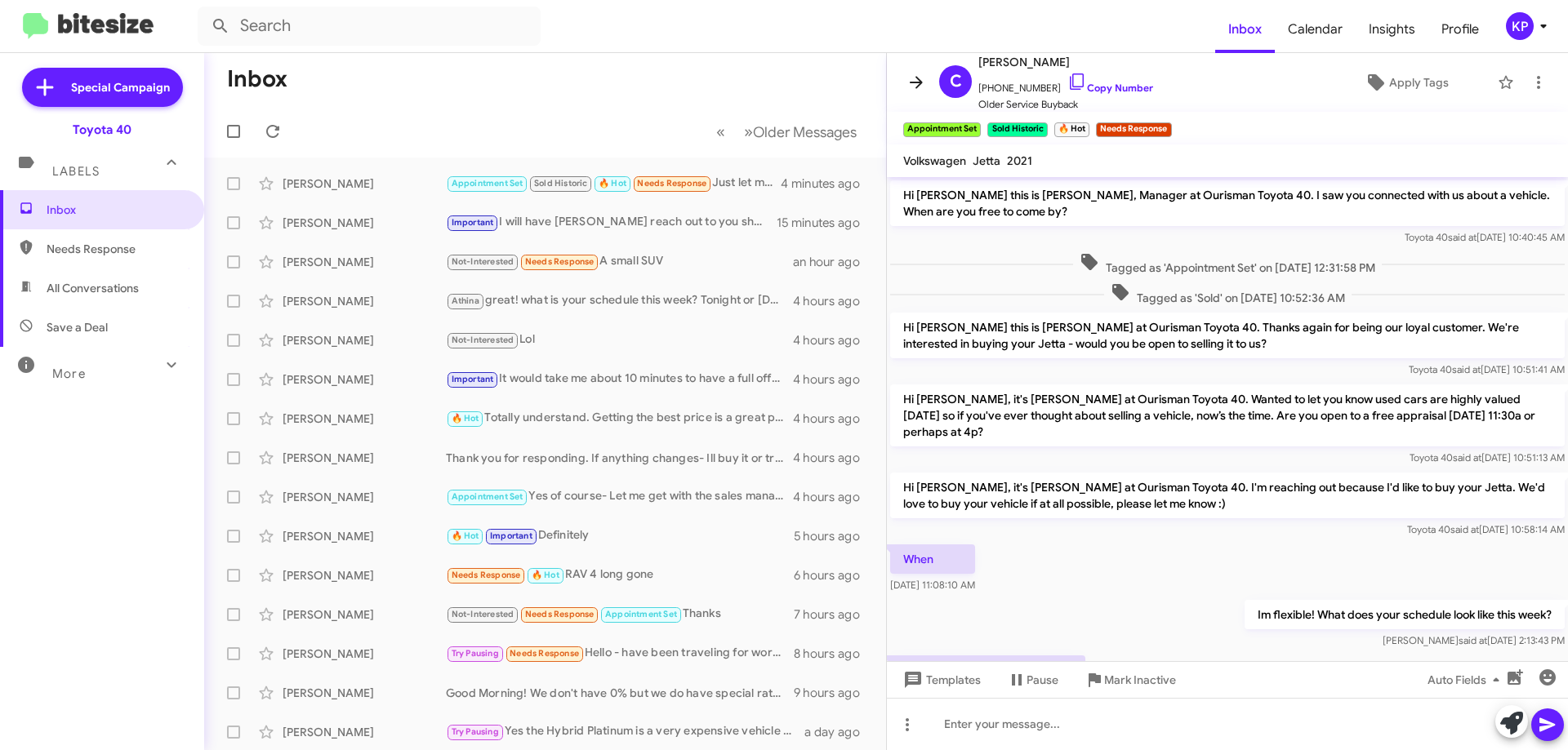
click at [912, 85] on icon at bounding box center [915, 82] width 19 height 19
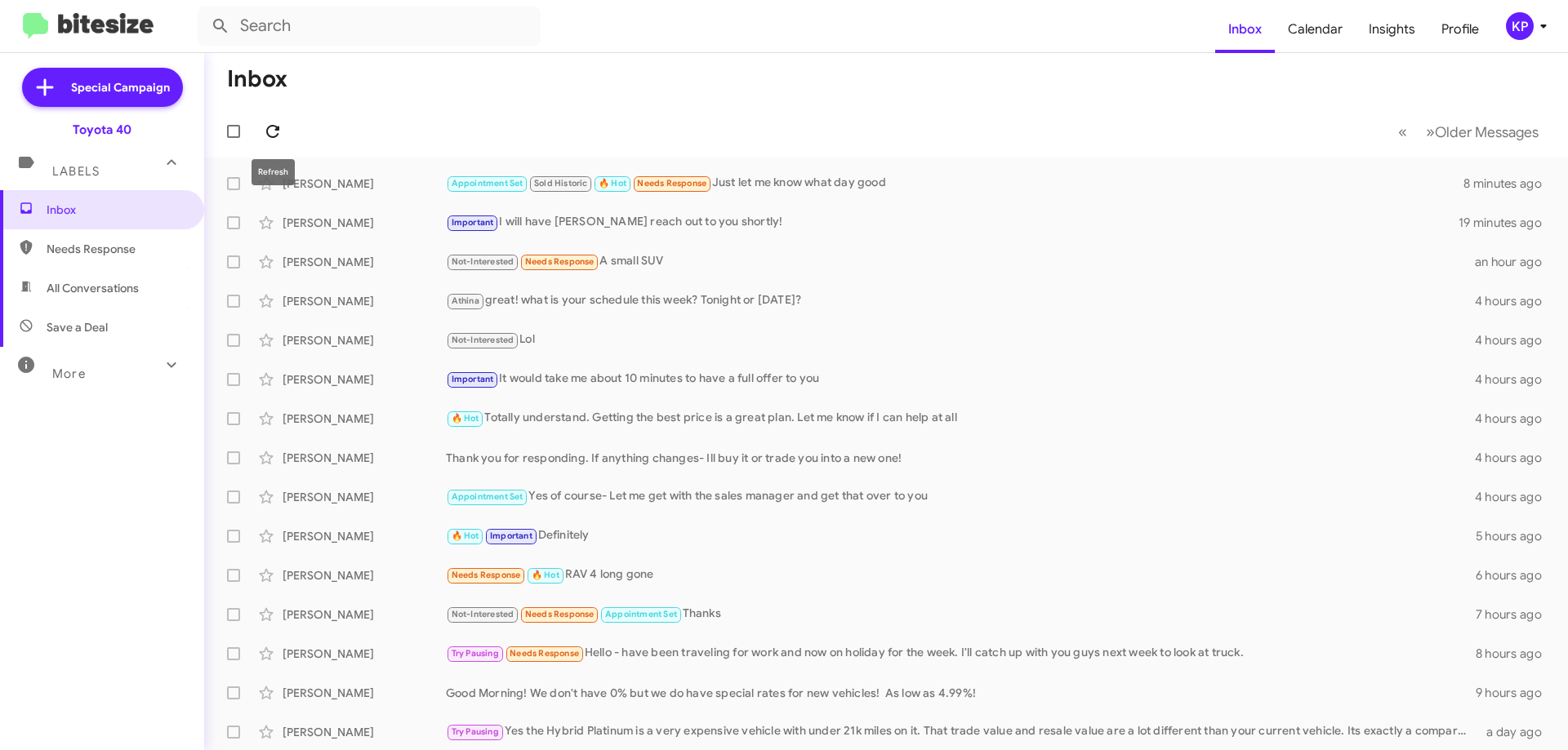
click at [274, 130] on icon at bounding box center [273, 131] width 19 height 19
